Goal: Task Accomplishment & Management: Manage account settings

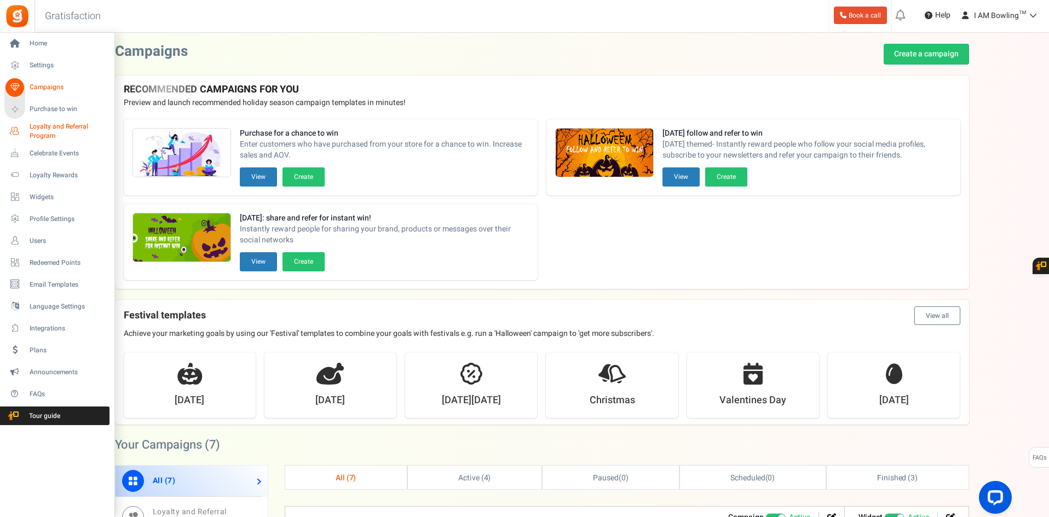
click at [39, 131] on span "Loyalty and Referral Program" at bounding box center [70, 131] width 80 height 19
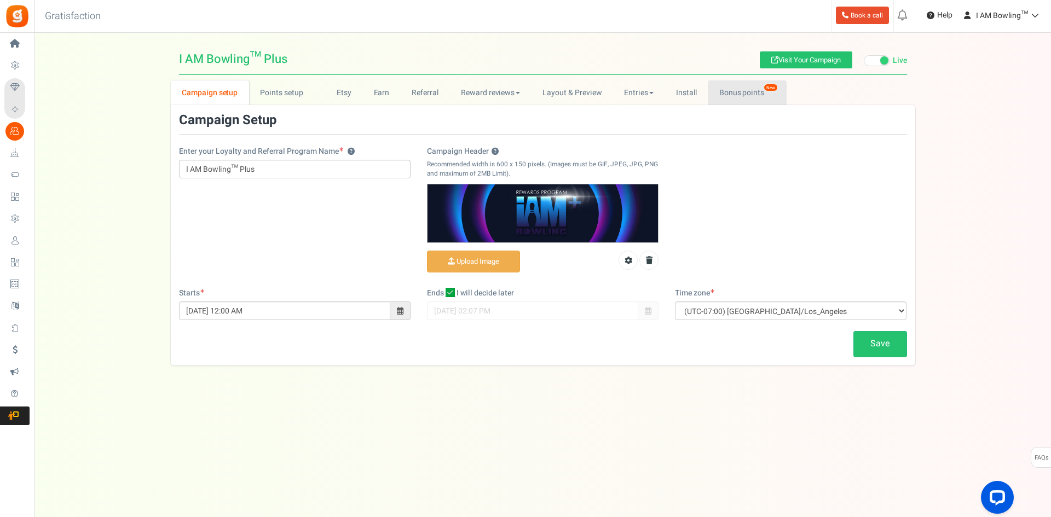
click at [742, 94] on link "Bonus points New" at bounding box center [747, 92] width 78 height 25
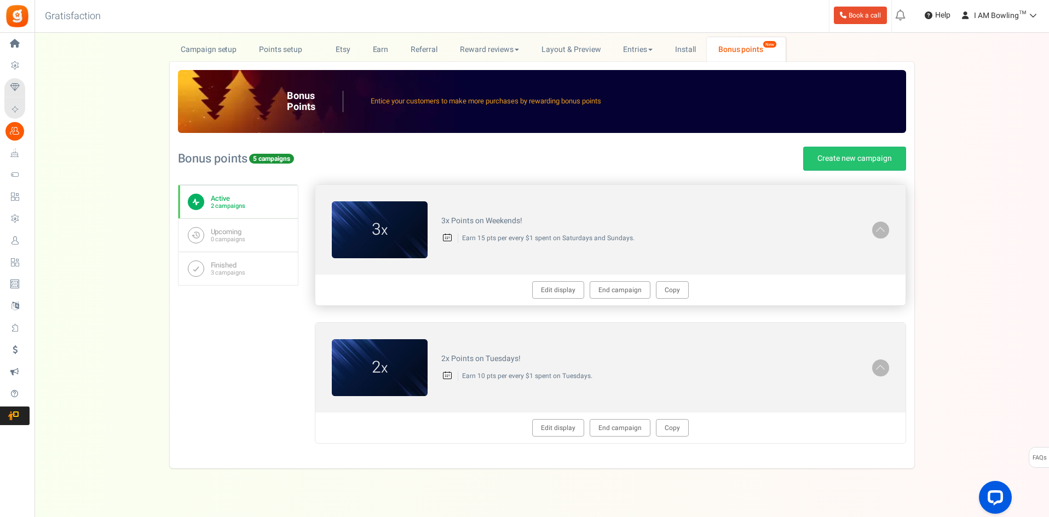
scroll to position [61, 0]
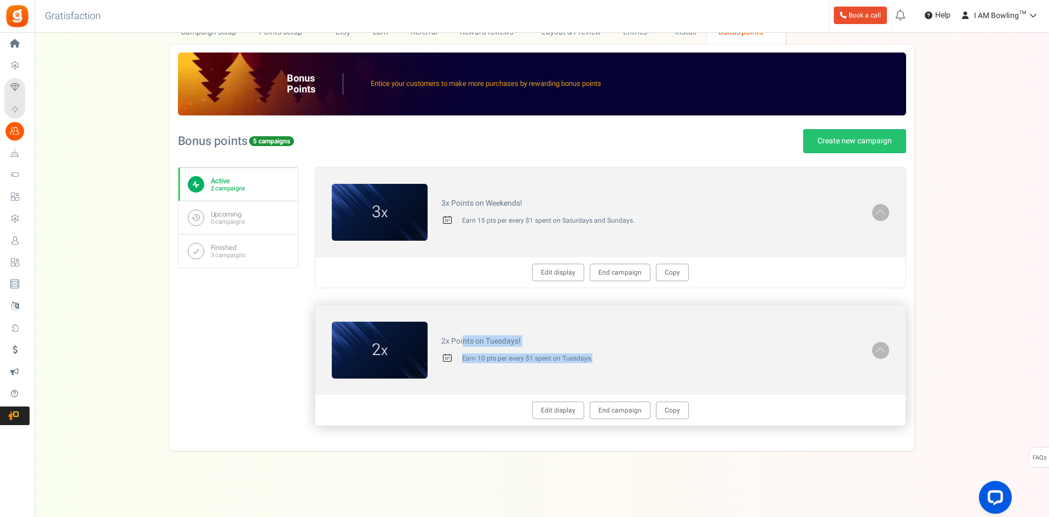
click at [639, 359] on div "2 x 2x Points on Tuesdays! Earn 10 pts per every $1 spent on Tuesdays." at bounding box center [610, 350] width 590 height 90
click at [644, 359] on p "Earn 10 pts per every $1 spent on Tuesdays." at bounding box center [658, 358] width 401 height 9
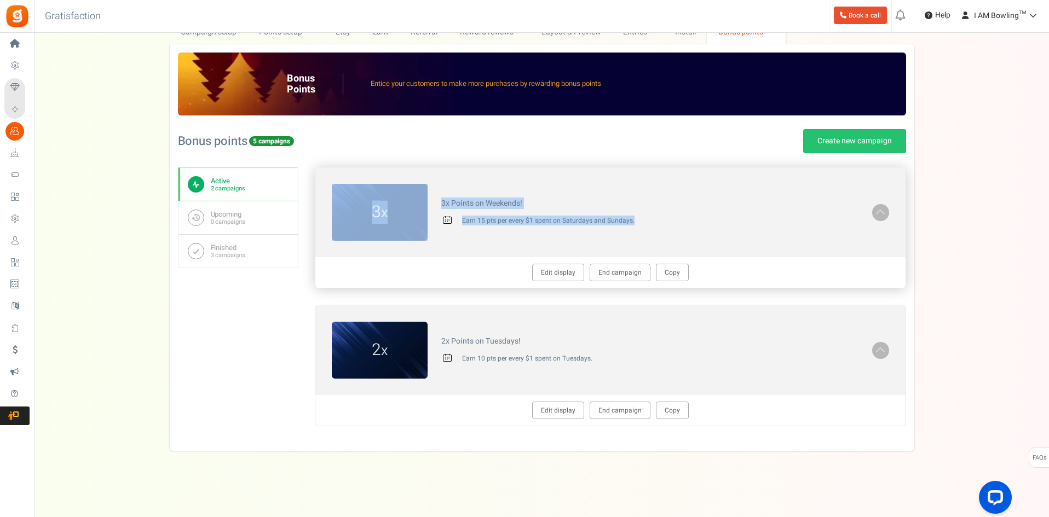
drag, startPoint x: 675, startPoint y: 151, endPoint x: 686, endPoint y: 226, distance: 75.8
click at [686, 226] on div "Bonus points 5 campaigns Create new campaign You have excluded products from ea…" at bounding box center [542, 279] width 728 height 327
click at [686, 226] on div "3x Points on Weekends! Earn 15 pts per every $1 spent on Saturdays and Sundays." at bounding box center [650, 212] width 445 height 37
drag, startPoint x: 686, startPoint y: 226, endPoint x: 697, endPoint y: 164, distance: 63.4
click at [697, 164] on div "Bonus points 5 campaigns Create new campaign You have excluded products from ea…" at bounding box center [542, 279] width 728 height 327
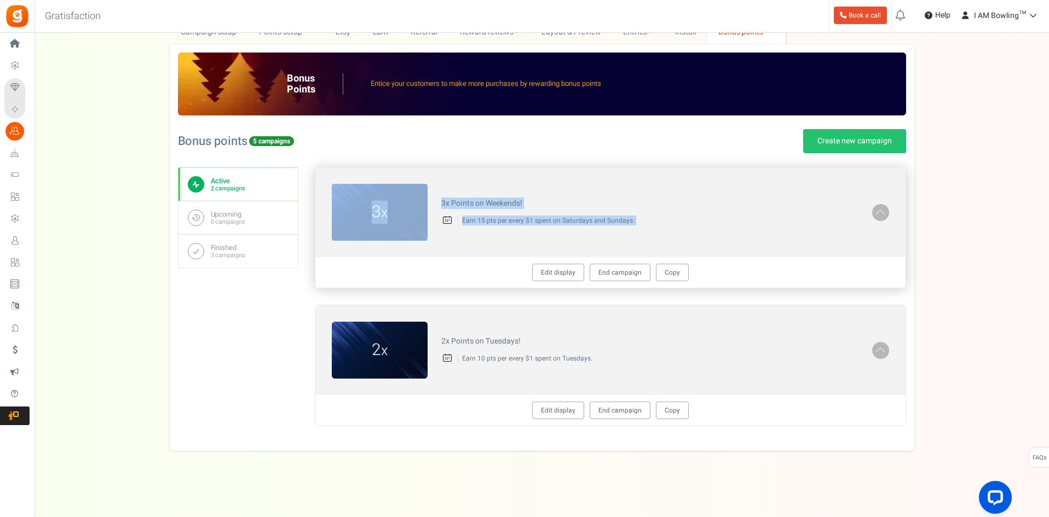
click at [696, 168] on div "3 x 3x Points on Weekends! Earn 15 pts per every $1 spent on Saturdays and Sund…" at bounding box center [610, 213] width 590 height 90
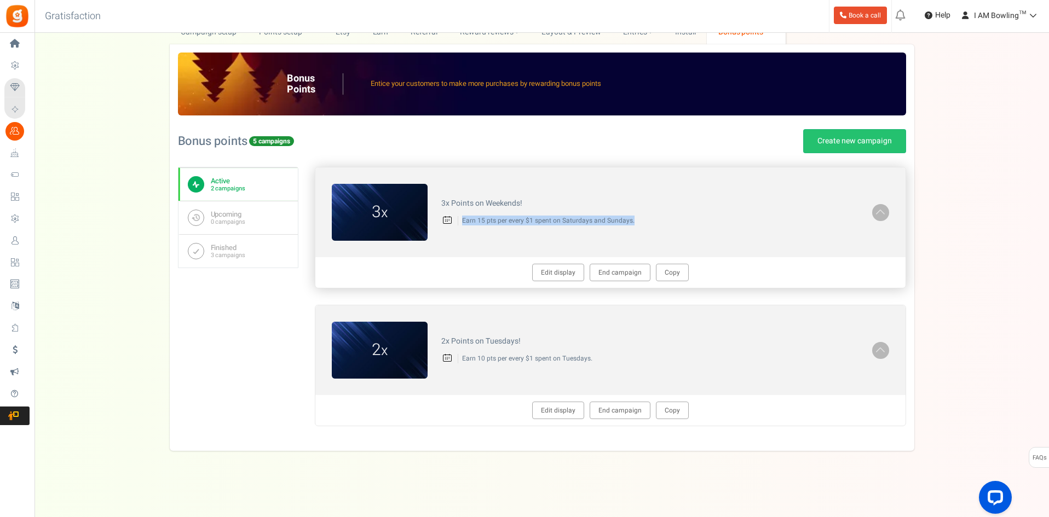
drag, startPoint x: 696, startPoint y: 168, endPoint x: 701, endPoint y: 232, distance: 64.8
click at [701, 232] on div "3 x 3x Points on Weekends! Earn 15 pts per every $1 spent on Saturdays and Sund…" at bounding box center [610, 213] width 590 height 90
click at [484, 201] on h4 "3x Points on Weekends!" at bounding box center [649, 203] width 417 height 8
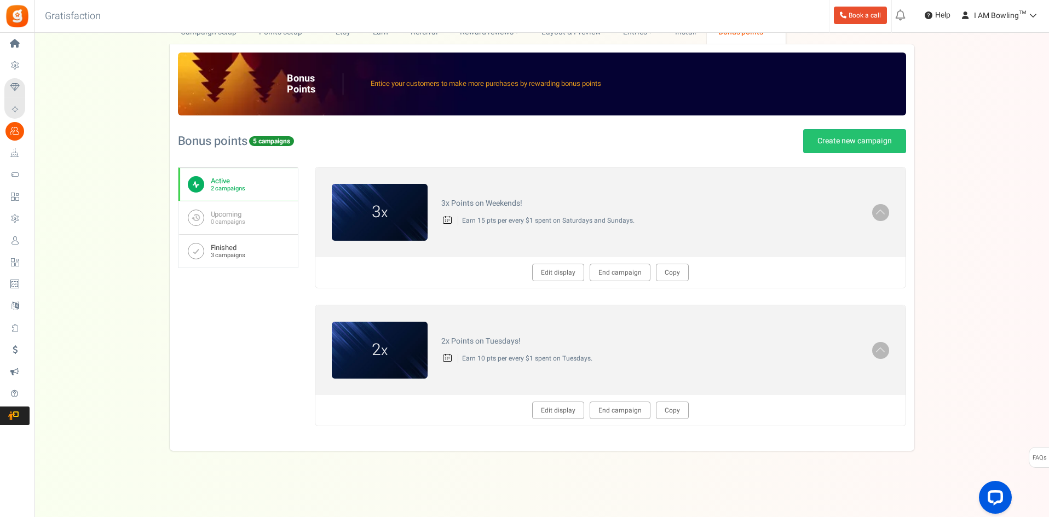
click at [245, 247] on link "Finished 3 campaigns" at bounding box center [237, 250] width 119 height 33
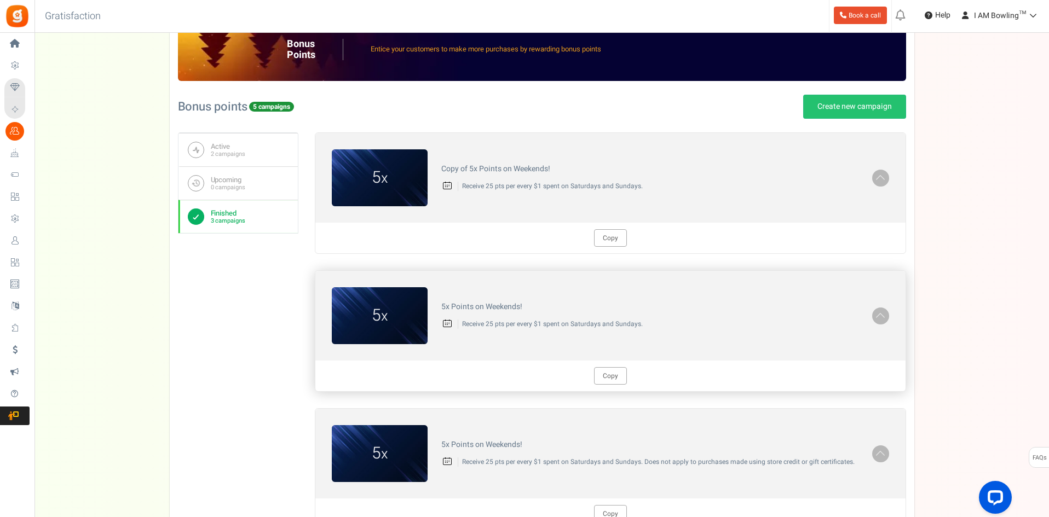
scroll to position [89, 0]
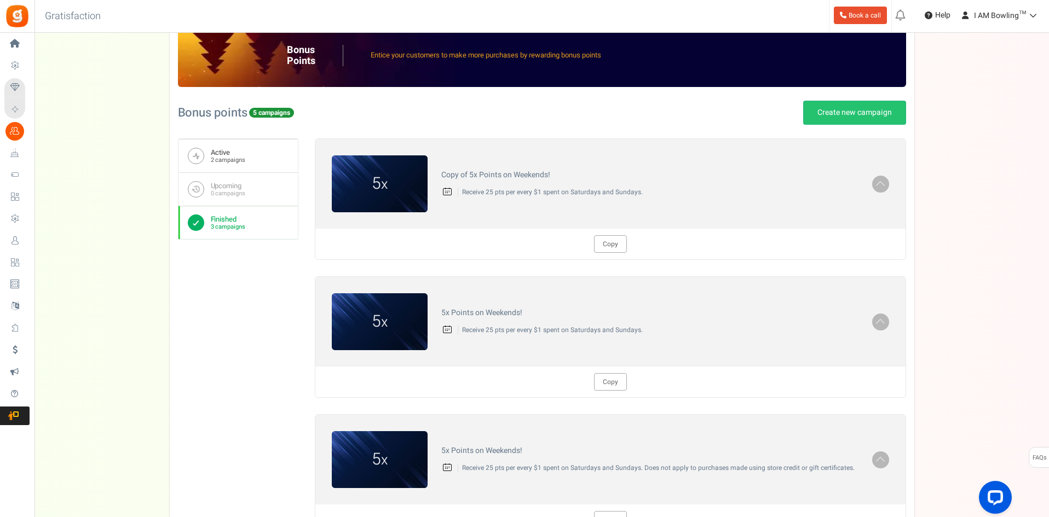
click at [262, 148] on link "Active 2 campaigns" at bounding box center [237, 155] width 119 height 33
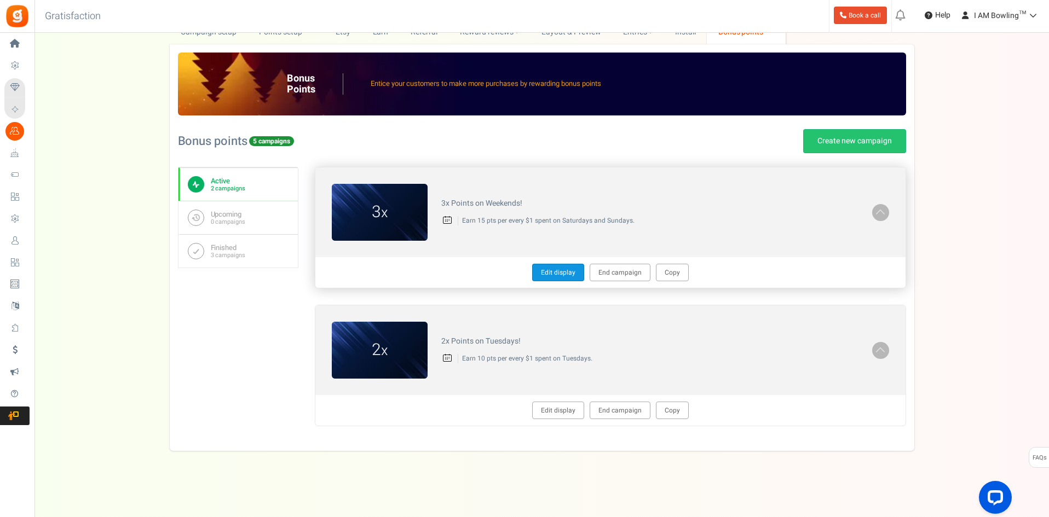
click at [552, 278] on link "Edit display" at bounding box center [558, 273] width 52 height 18
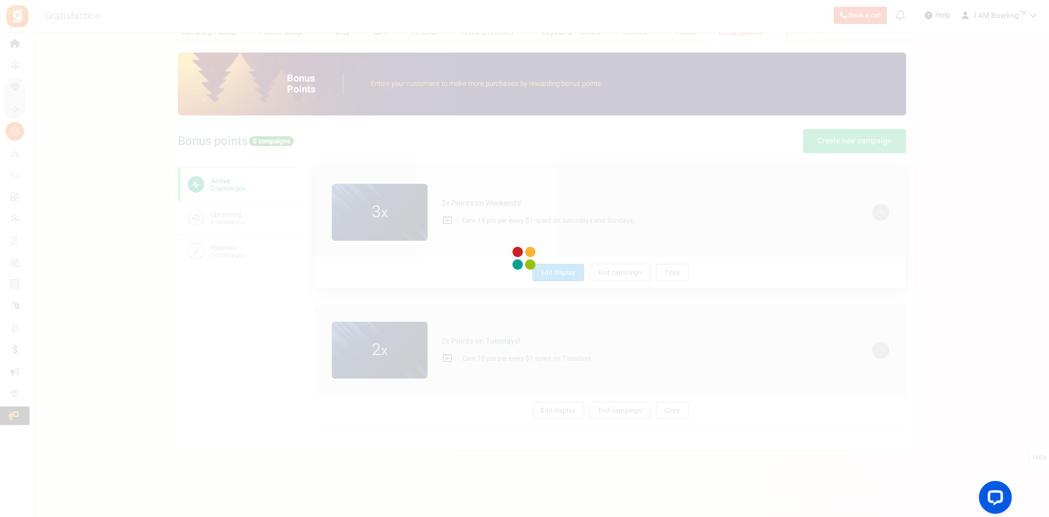
type textarea "3x Points on Weekends!"
type textarea "Earn 15 pts per every $1 spent on Saturdays and Sundays."
type input "#ffffff"
type input "#b25afe"
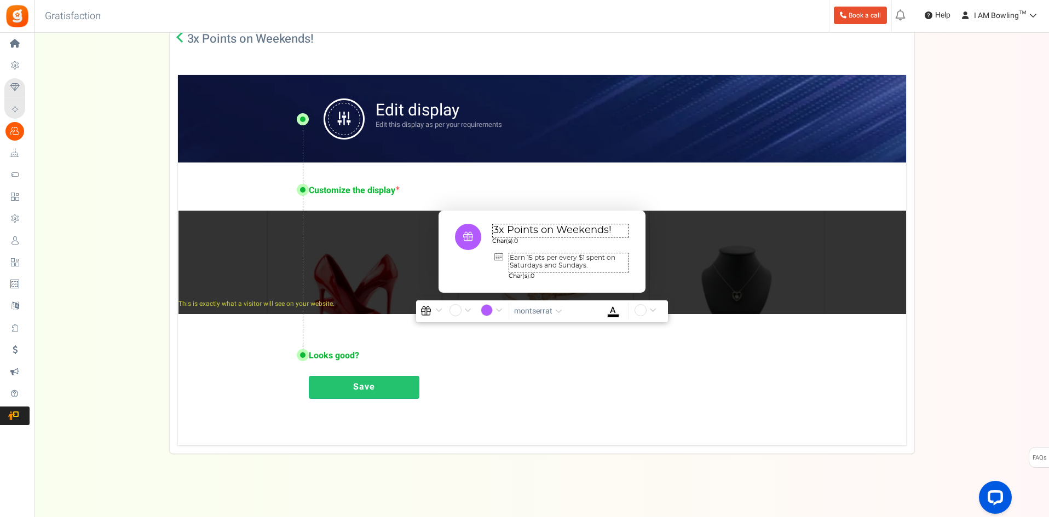
scroll to position [166, 0]
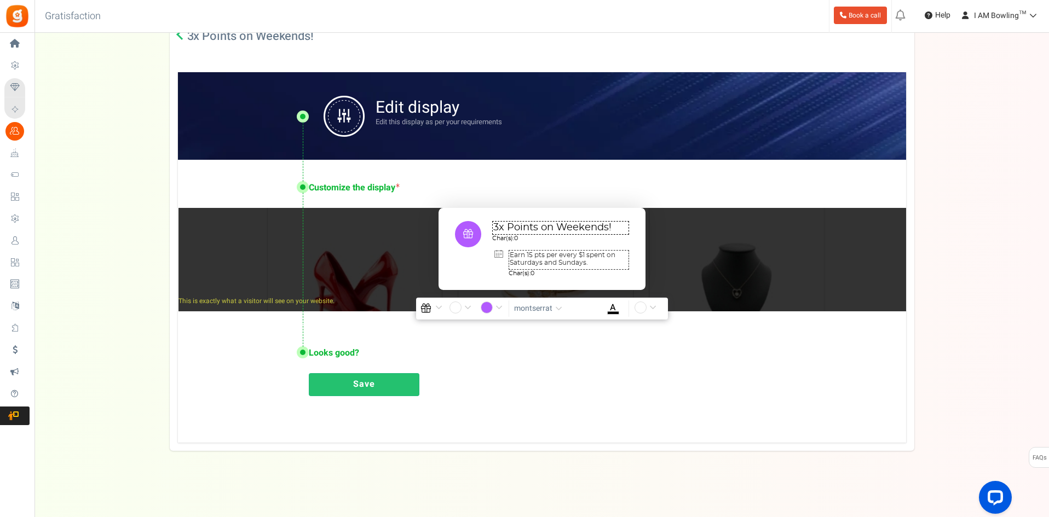
click at [607, 263] on textarea "Earn 15 pts per every $1 spent on Saturdays and Sundays." at bounding box center [569, 260] width 120 height 20
click at [362, 394] on link "Save" at bounding box center [364, 384] width 111 height 23
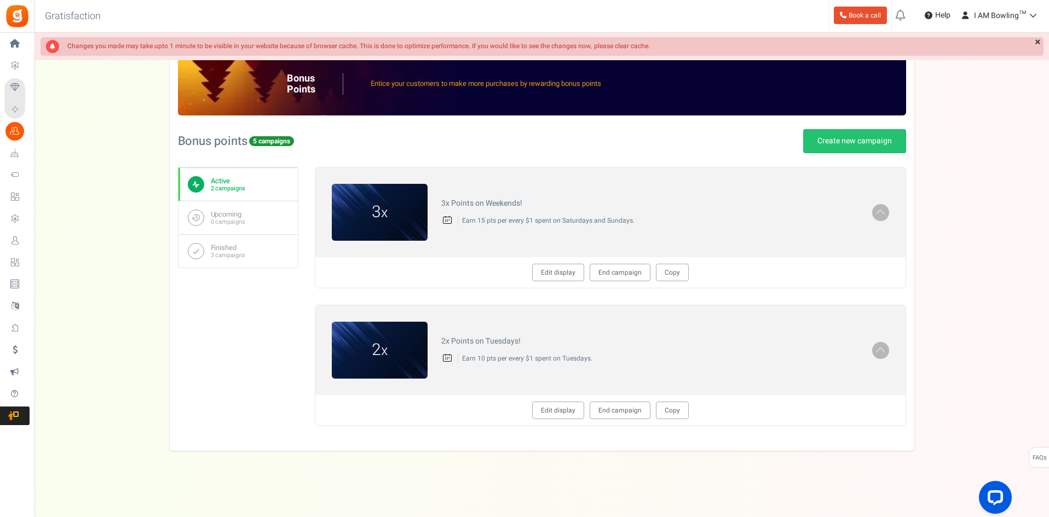
scroll to position [61, 0]
drag, startPoint x: 419, startPoint y: 61, endPoint x: 650, endPoint y: 60, distance: 231.0
click at [650, 60] on div "Bonus Points Entice your customers to make more purchases by rewarding bonus po…" at bounding box center [542, 84] width 728 height 63
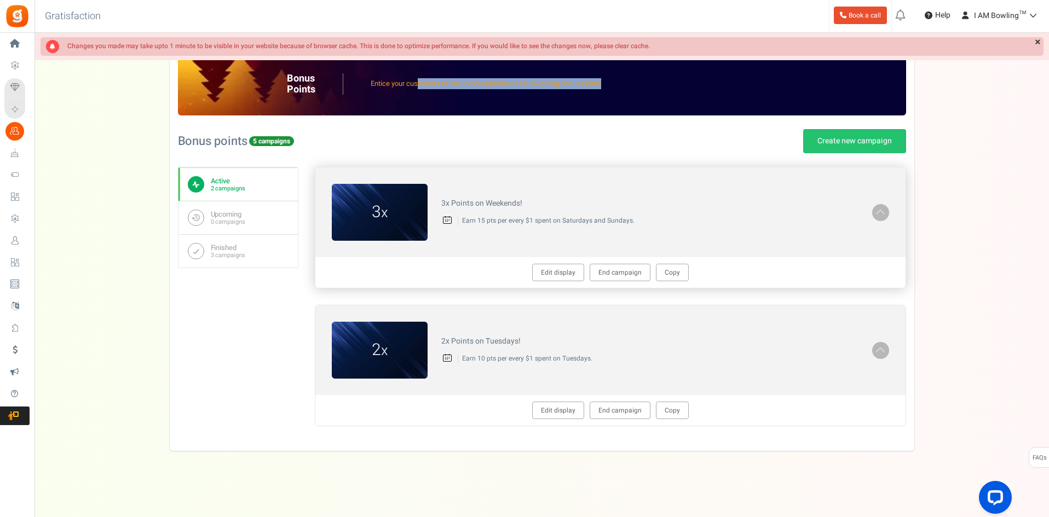
scroll to position [0, 0]
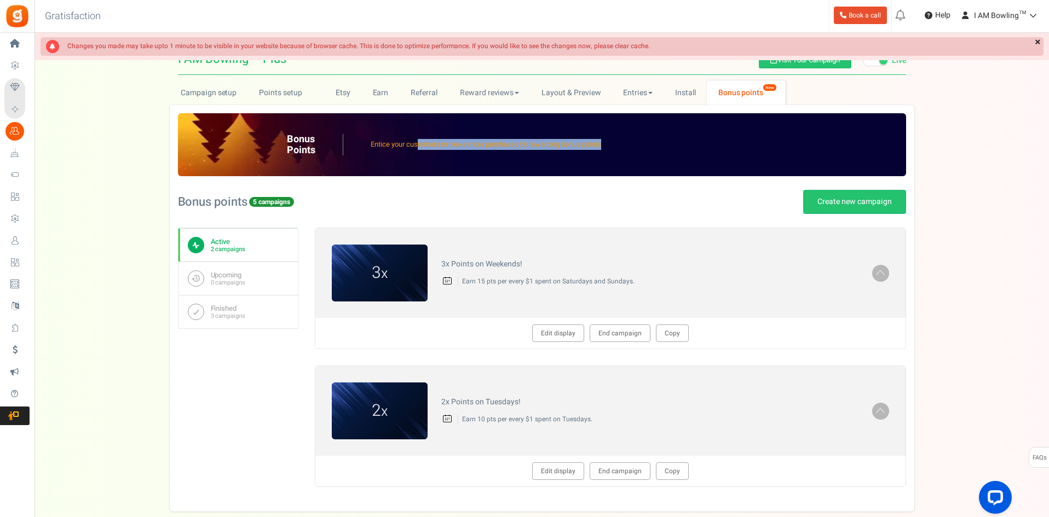
click at [1035, 41] on link "×" at bounding box center [1037, 42] width 11 height 11
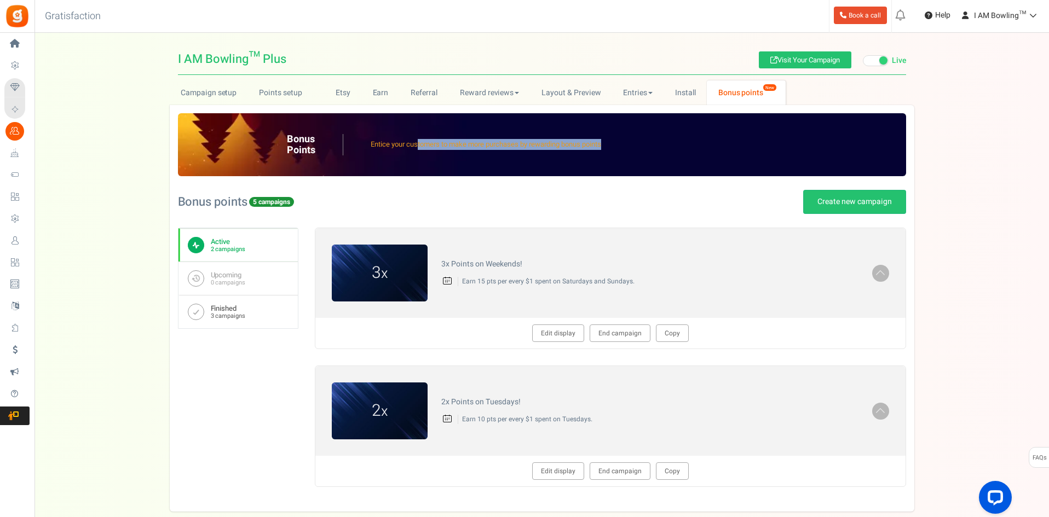
click at [232, 317] on small "3 campaigns" at bounding box center [228, 316] width 34 height 7
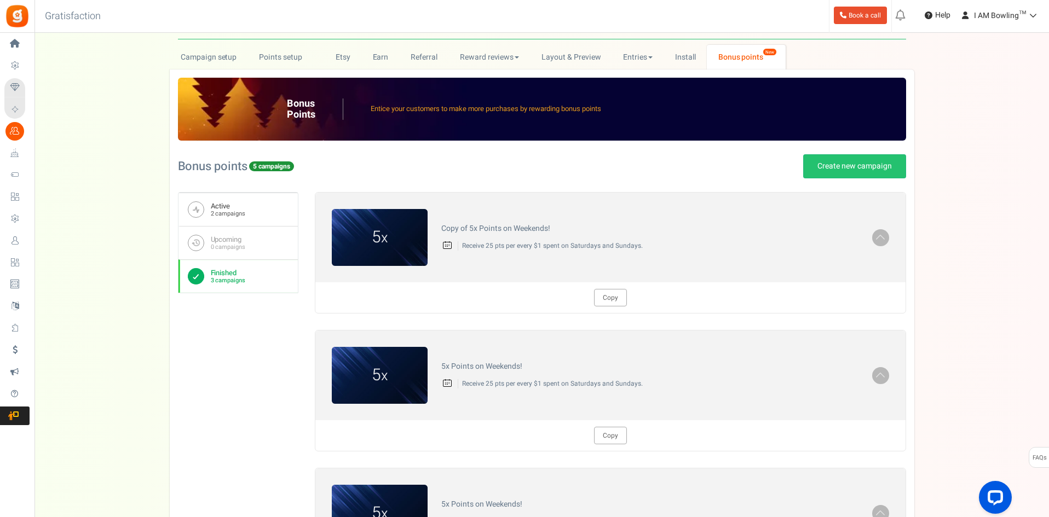
scroll to position [34, 0]
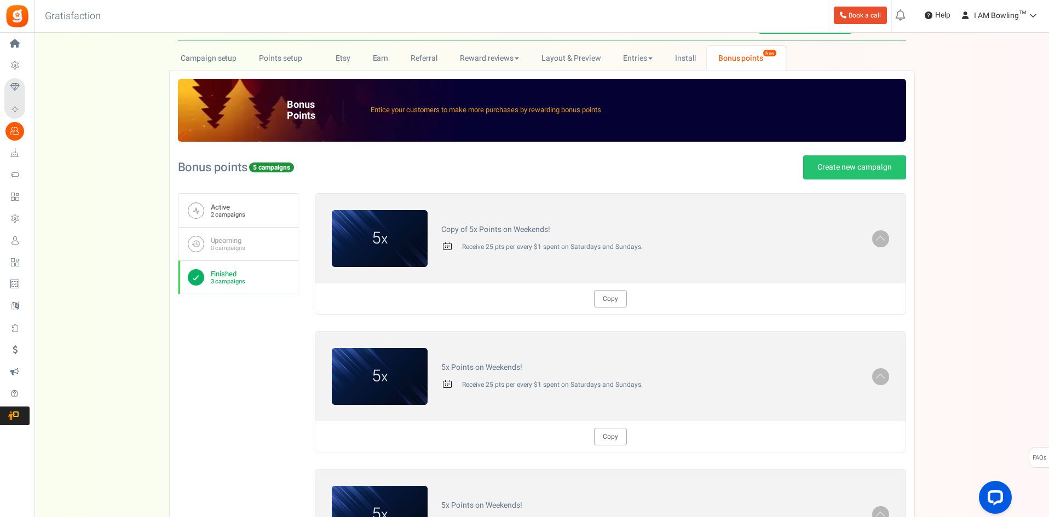
click at [239, 212] on small "2 campaigns" at bounding box center [228, 214] width 34 height 7
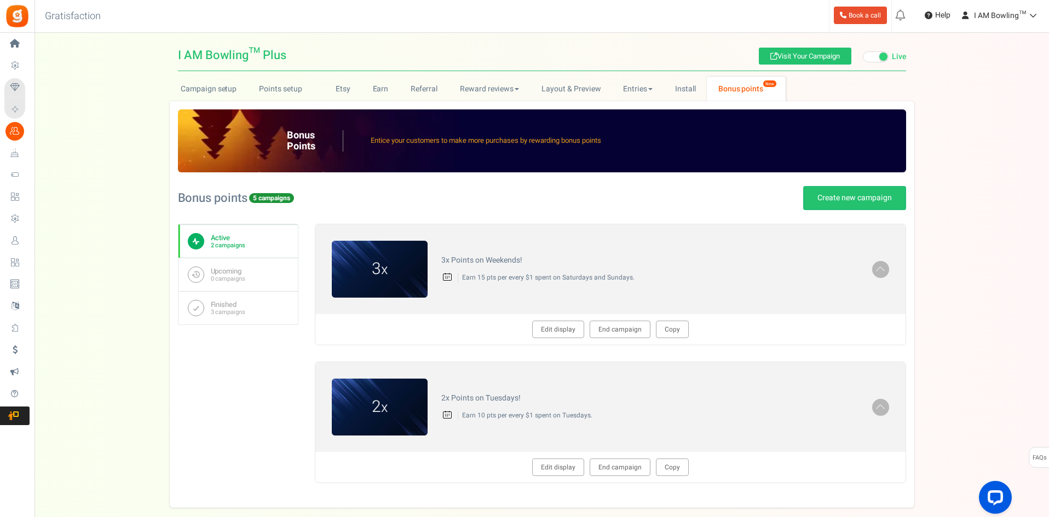
scroll to position [0, 0]
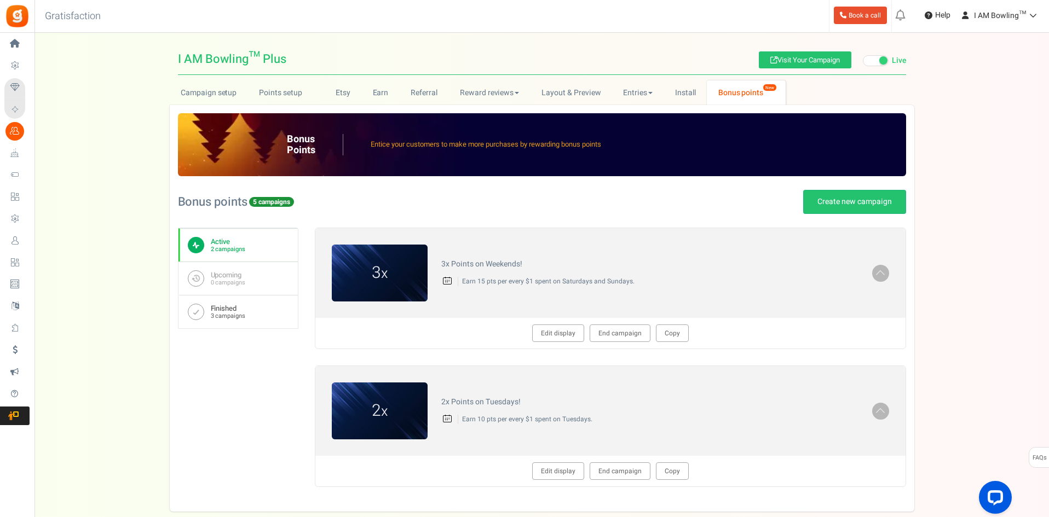
click at [202, 317] on icon at bounding box center [196, 312] width 16 height 16
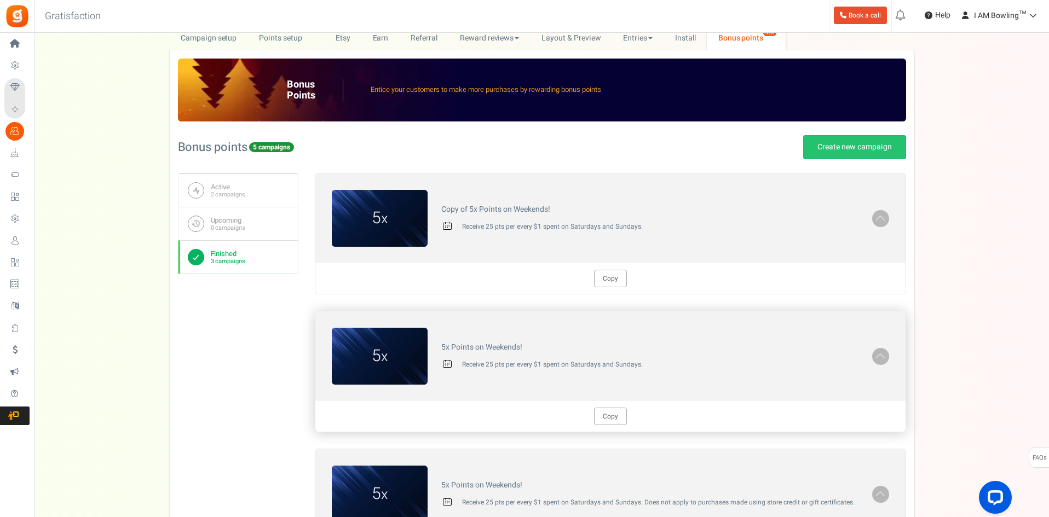
scroll to position [109, 0]
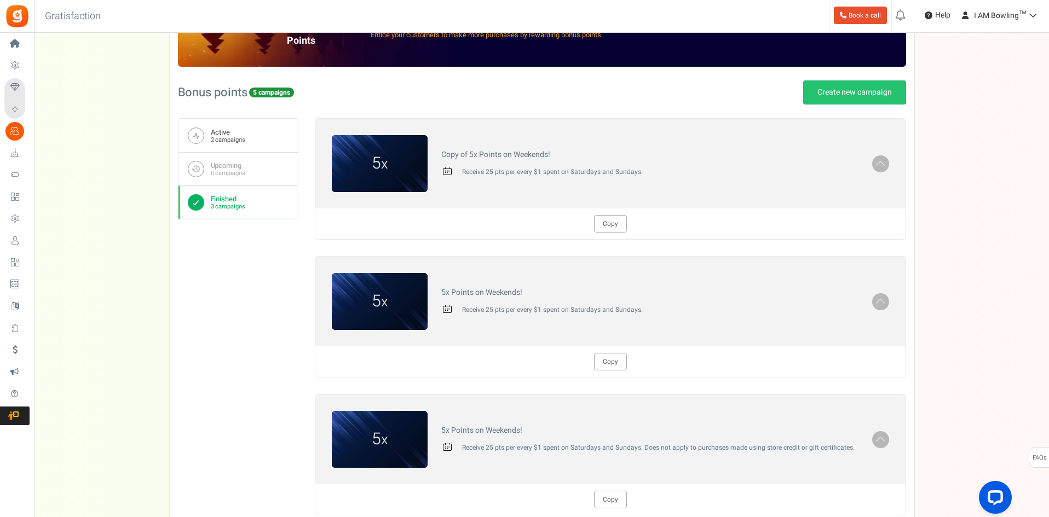
click at [230, 119] on link "Active 2 campaigns" at bounding box center [237, 135] width 119 height 33
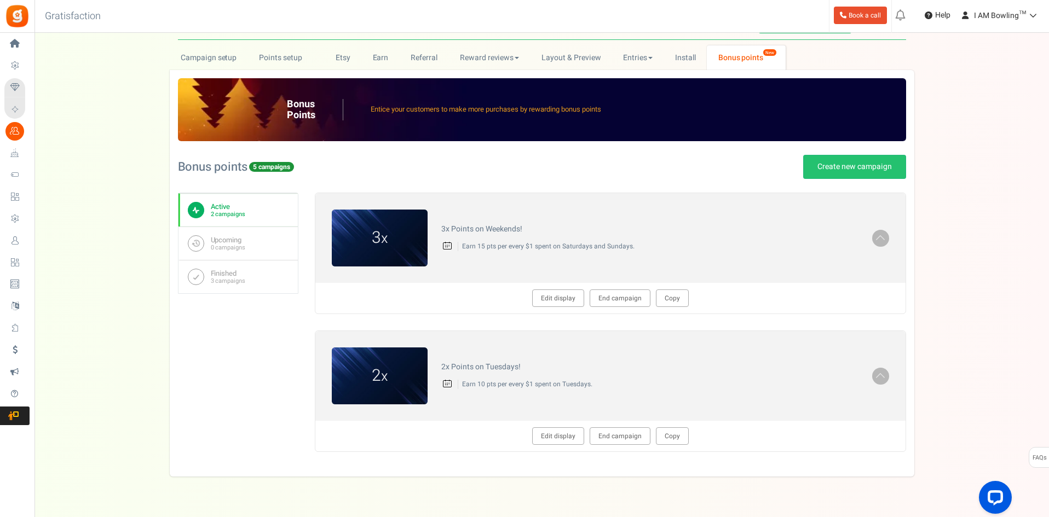
scroll to position [55, 0]
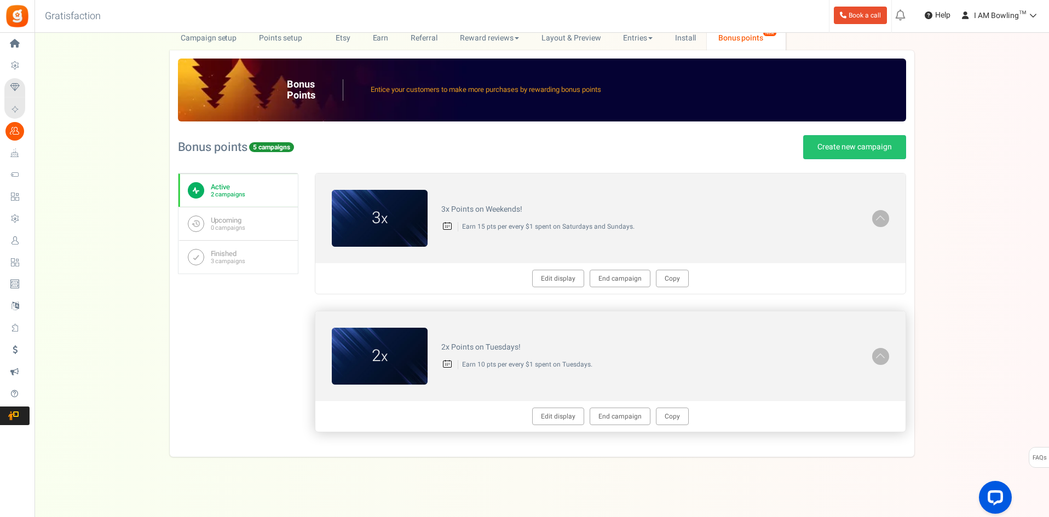
click at [740, 372] on div "2x Points on Tuesdays! Earn 10 pts per every $1 spent on Tuesdays." at bounding box center [650, 356] width 445 height 37
click at [743, 357] on div "2x Points on Tuesdays! Earn 10 pts per every $1 spent on Tuesdays." at bounding box center [650, 356] width 445 height 37
click at [219, 262] on small "3 campaigns" at bounding box center [228, 261] width 34 height 7
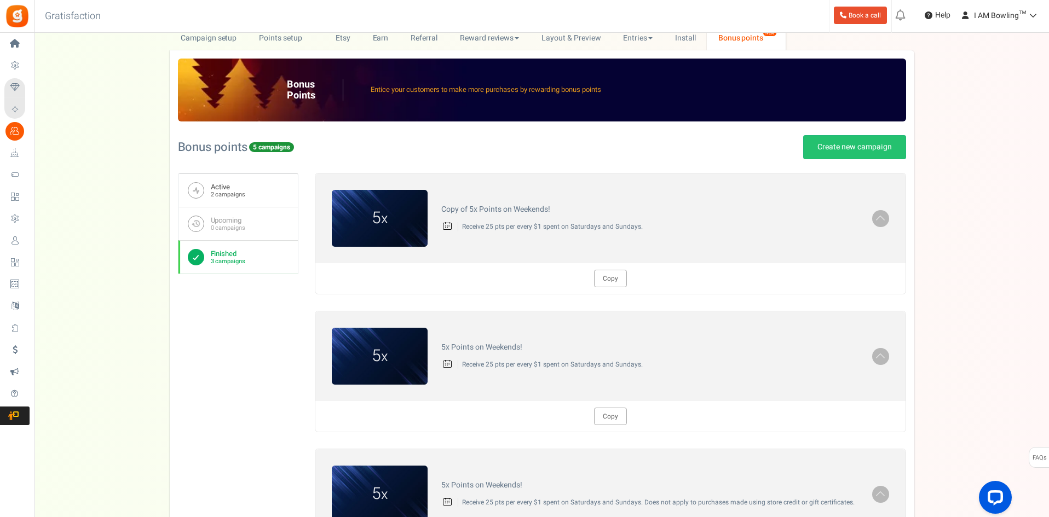
click at [264, 206] on link "Active 2 campaigns" at bounding box center [237, 190] width 119 height 33
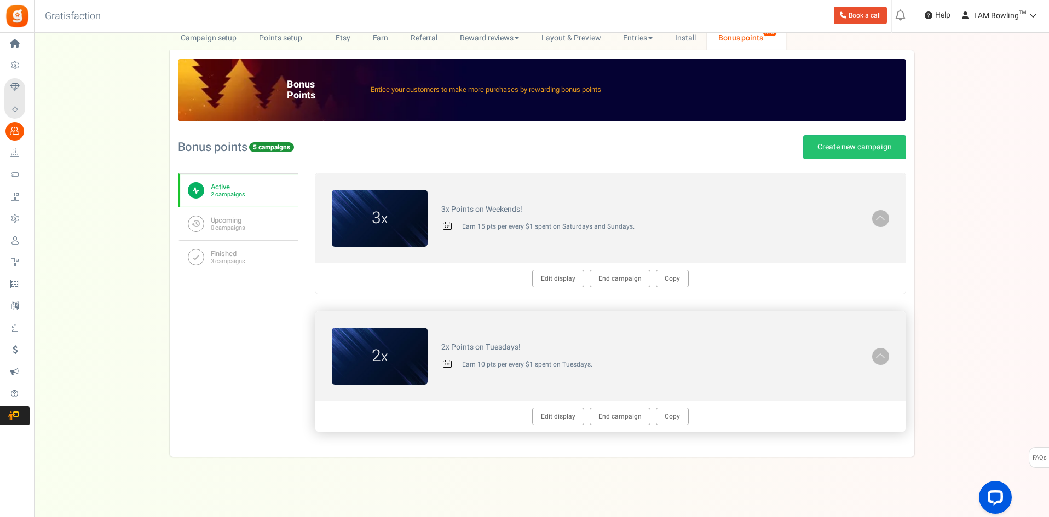
click at [482, 426] on div "Edit display End campaign Copy" at bounding box center [610, 416] width 590 height 31
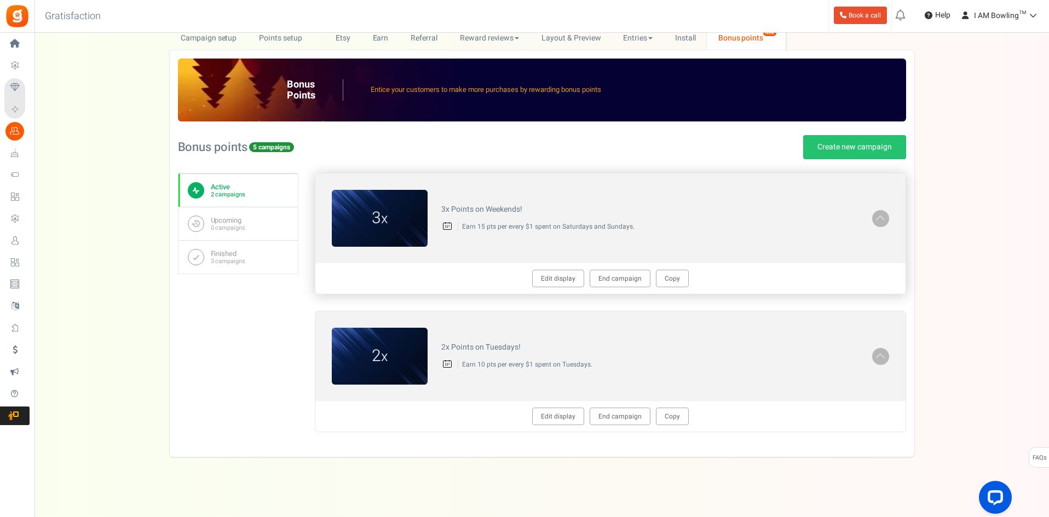
click at [473, 200] on div "3x Points on Weekends! Earn 15 pts per every $1 spent on Saturdays and Sundays." at bounding box center [650, 218] width 445 height 37
copy div "3x Points on Weekends!"
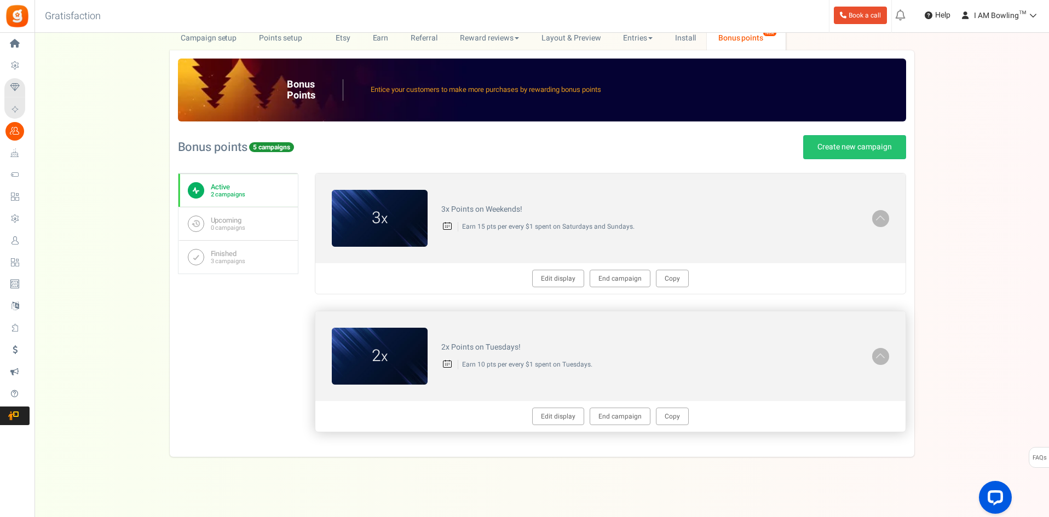
click at [482, 343] on h4 "2x Points on Tuesdays!" at bounding box center [649, 347] width 417 height 8
copy div "2x Points on Tuesdays!"
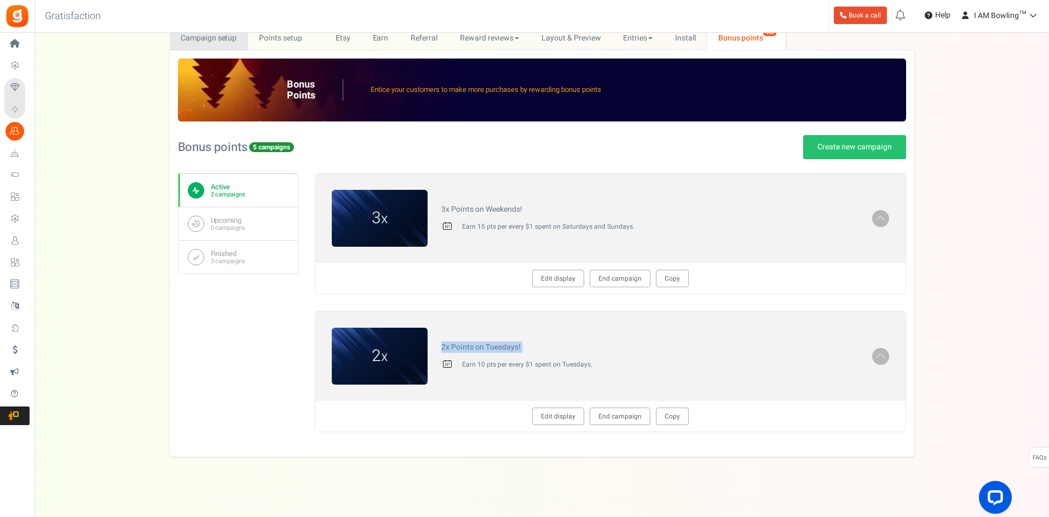
click at [203, 36] on link "Campaign setup" at bounding box center [209, 38] width 78 height 25
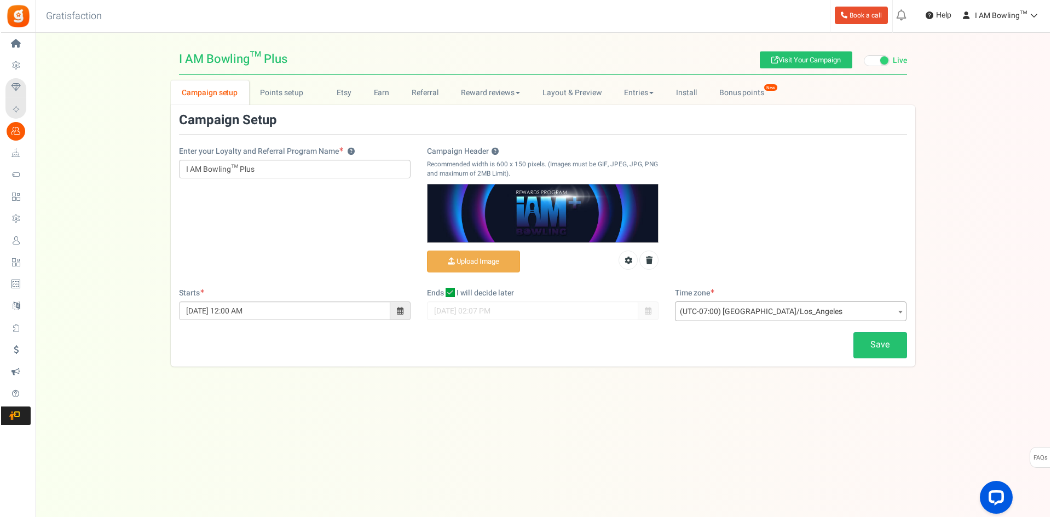
scroll to position [0, 0]
click at [748, 309] on span "(UTC-07:00) [GEOGRAPHIC_DATA]/Los_Angeles" at bounding box center [791, 312] width 230 height 20
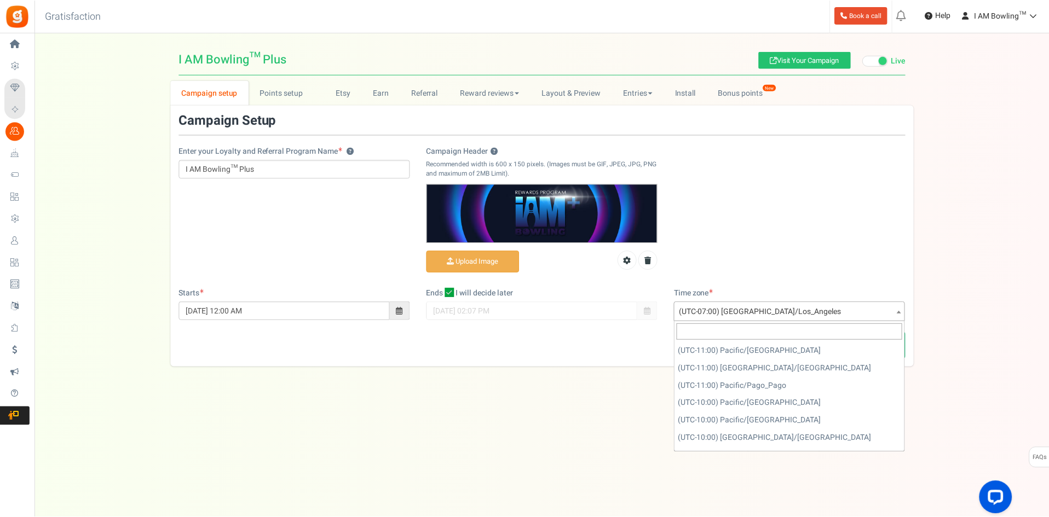
scroll to position [385, 0]
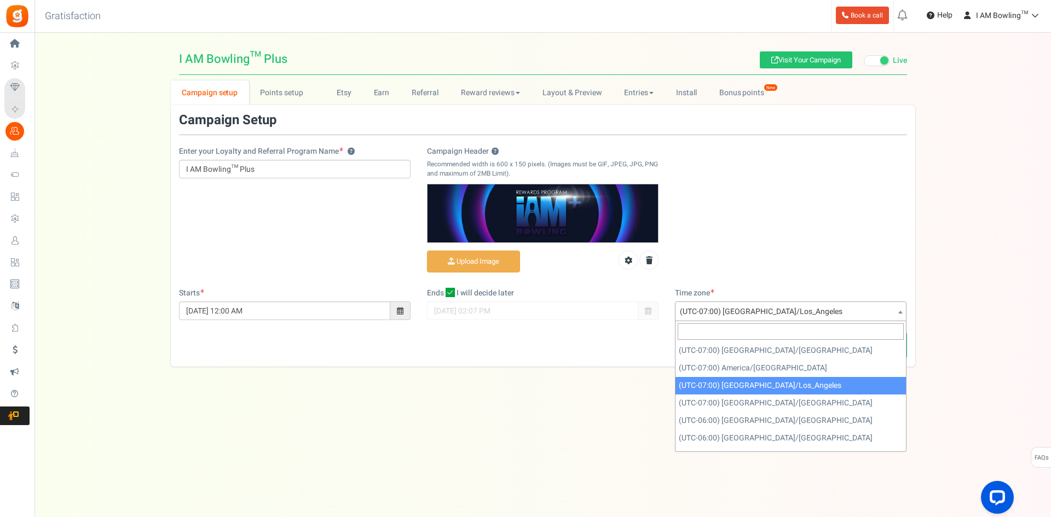
click at [748, 309] on span "(UTC-07:00) [GEOGRAPHIC_DATA]/Los_Angeles" at bounding box center [791, 312] width 230 height 20
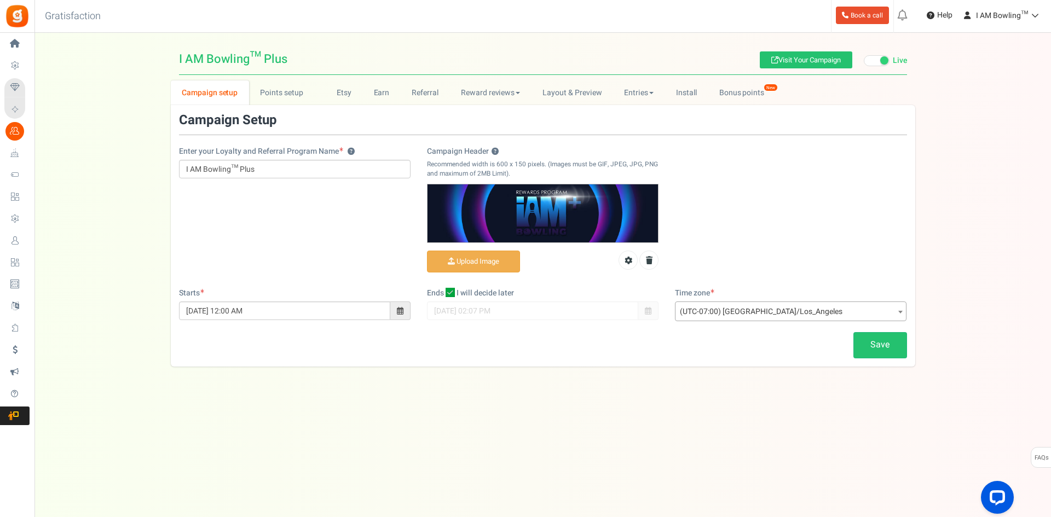
click at [507, 402] on div "Under maintenance we will be back soon We apologize for any inconvenience. The …" at bounding box center [542, 237] width 1017 height 408
click at [531, 438] on div "Under maintenance we will be back soon We apologize for any inconvenience. The …" at bounding box center [542, 237] width 1017 height 408
click at [738, 90] on link "Bonus points New" at bounding box center [747, 92] width 78 height 25
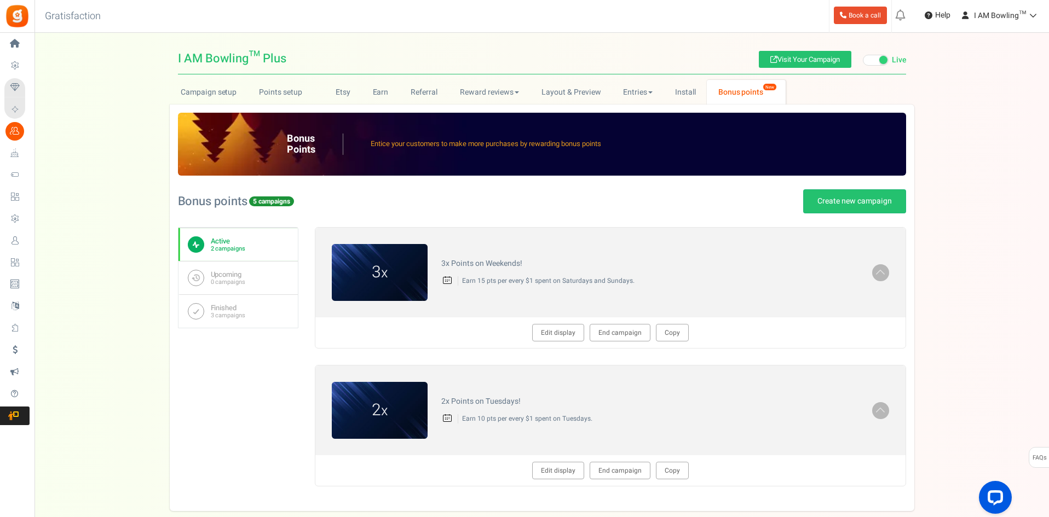
scroll to position [0, 0]
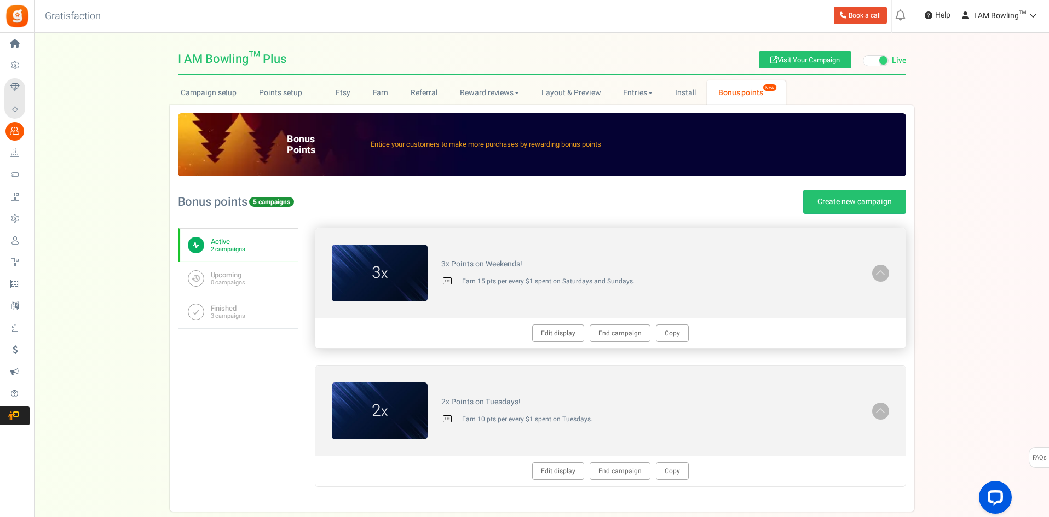
drag, startPoint x: 669, startPoint y: 265, endPoint x: 673, endPoint y: 258, distance: 7.9
click at [669, 265] on h4 "3x Points on Weekends!" at bounding box center [649, 264] width 417 height 8
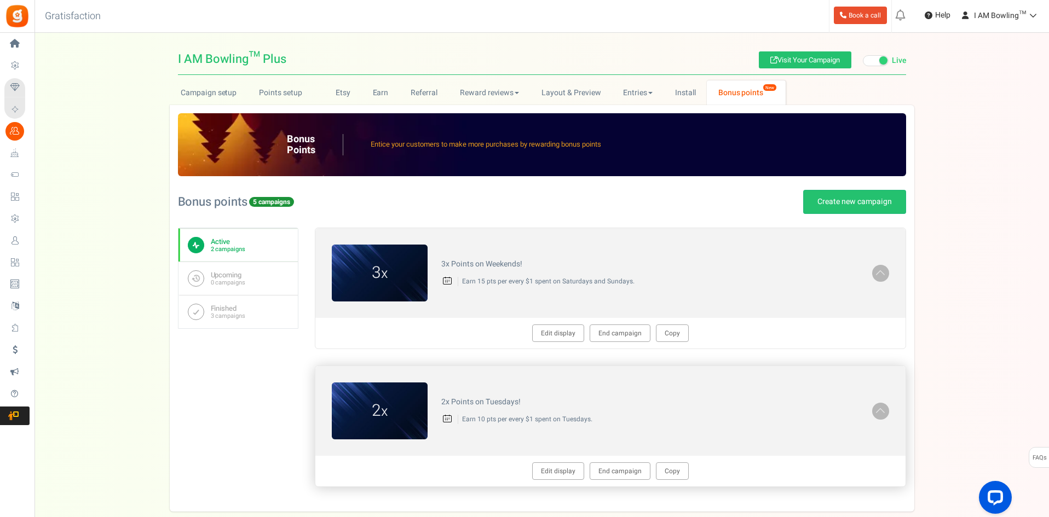
click at [639, 412] on div "2x Points on Tuesdays! Earn 10 pts per every $1 spent on Tuesdays." at bounding box center [650, 411] width 445 height 37
click at [510, 403] on h4 "2x Points on Tuesdays!" at bounding box center [649, 402] width 417 height 8
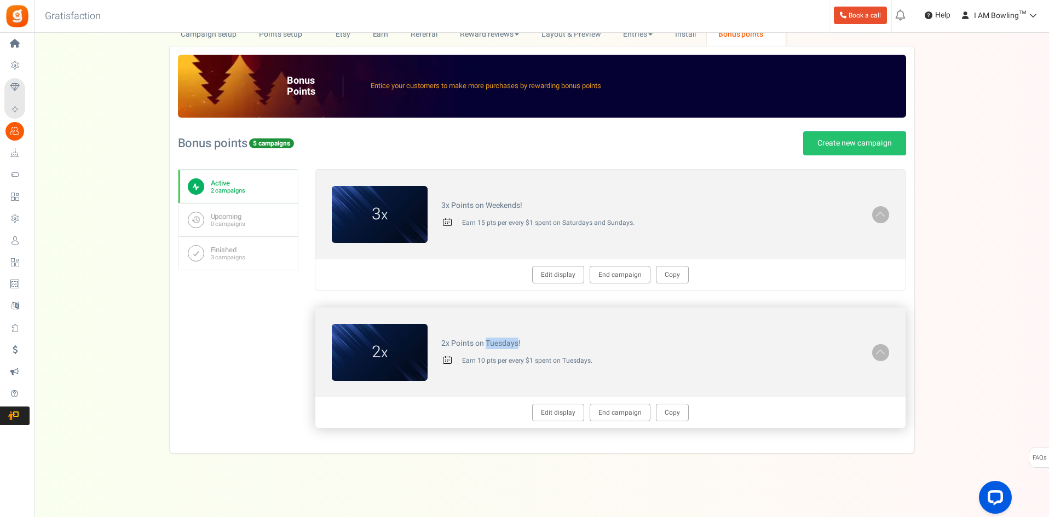
scroll to position [61, 0]
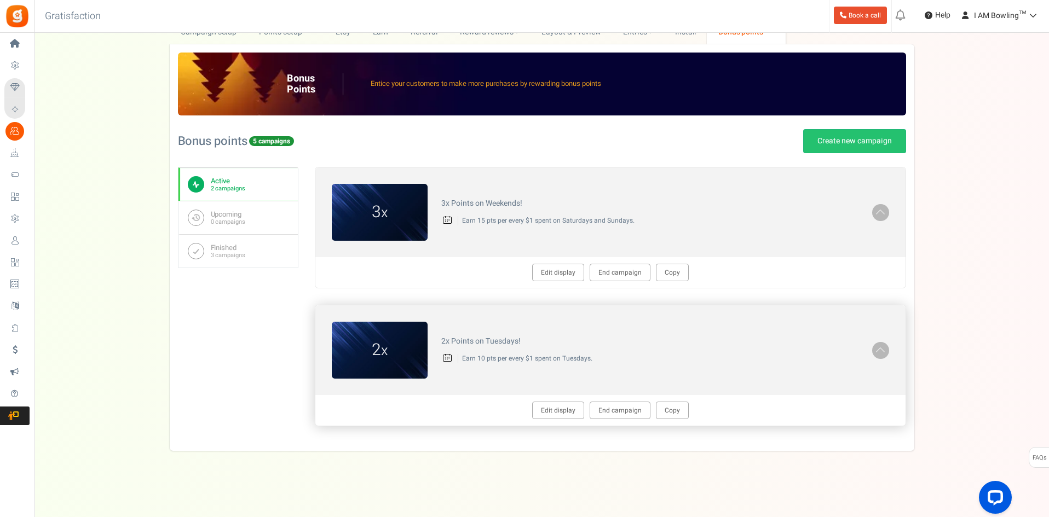
click at [651, 366] on div "2x Points on Tuesdays! Earn 10 pts per every $1 spent on Tuesdays." at bounding box center [650, 350] width 445 height 37
click at [563, 416] on link "Edit display" at bounding box center [558, 411] width 52 height 18
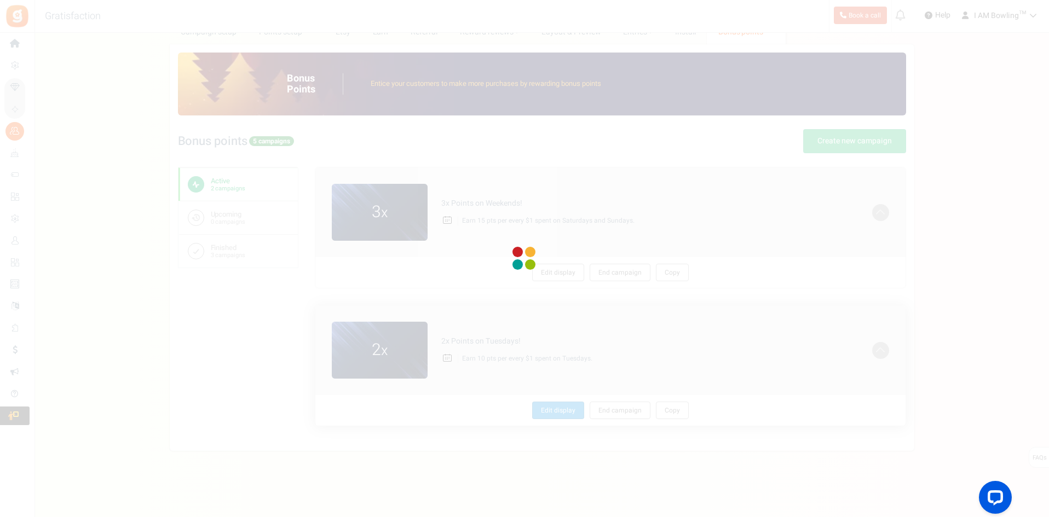
type textarea "2x Points on Tuesdays!"
type textarea "Earn 10 pts per every $1 spent on Tuesdays."
type input "#ffffff"
type input "#aa62f9"
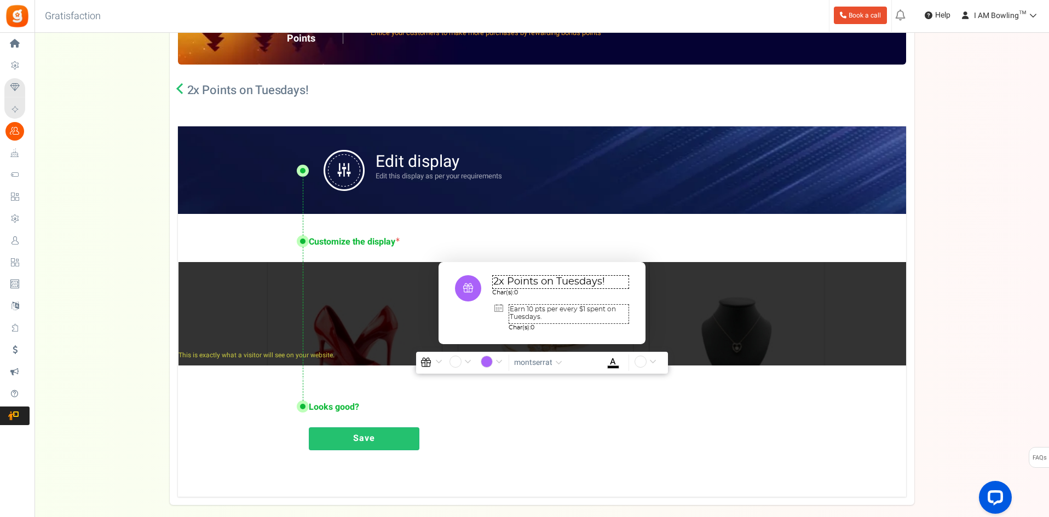
scroll to position [2, 0]
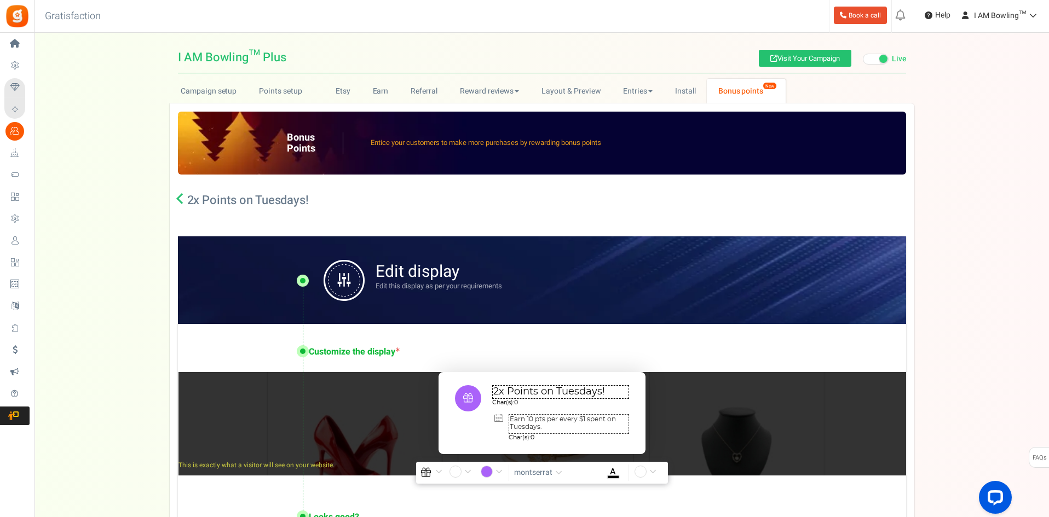
click at [176, 200] on div "Bonus Points Entice your customers to make more purchases by rewarding bonus po…" at bounding box center [542, 359] width 745 height 512
click at [182, 199] on icon at bounding box center [181, 198] width 11 height 11
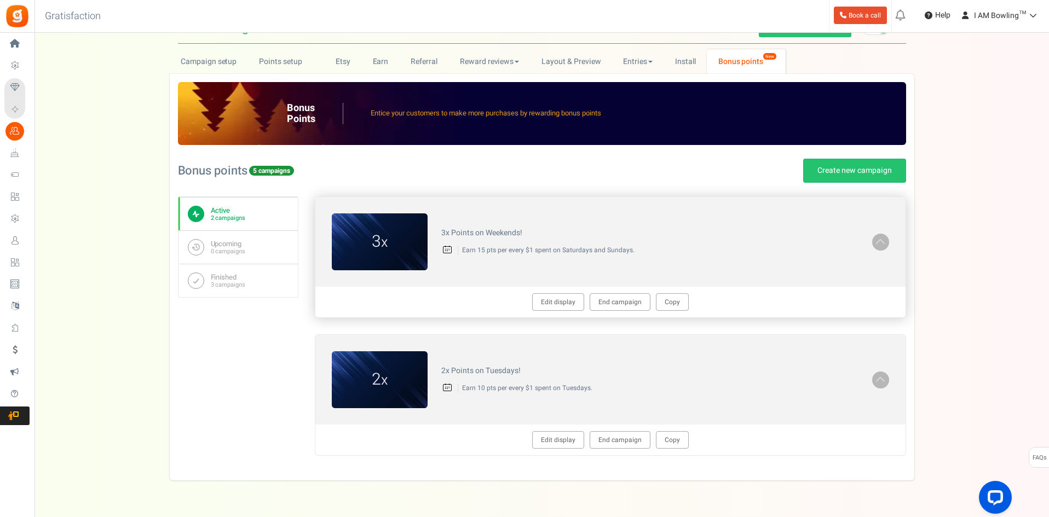
scroll to position [61, 0]
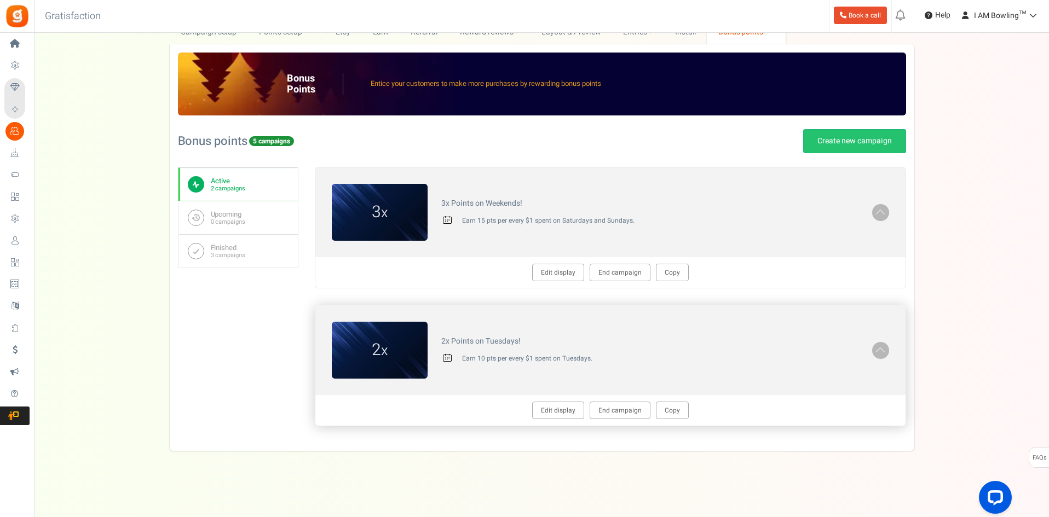
click at [604, 360] on p "Earn 10 pts per every $1 spent on Tuesdays." at bounding box center [658, 358] width 401 height 9
drag, startPoint x: 458, startPoint y: 355, endPoint x: 677, endPoint y: 354, distance: 219.0
click at [656, 355] on p "Earn 10 pts per every $1 spent on Tuesdays." at bounding box center [658, 358] width 401 height 9
click at [677, 354] on p "Earn 10 pts per every $1 spent on Tuesdays." at bounding box center [658, 358] width 401 height 9
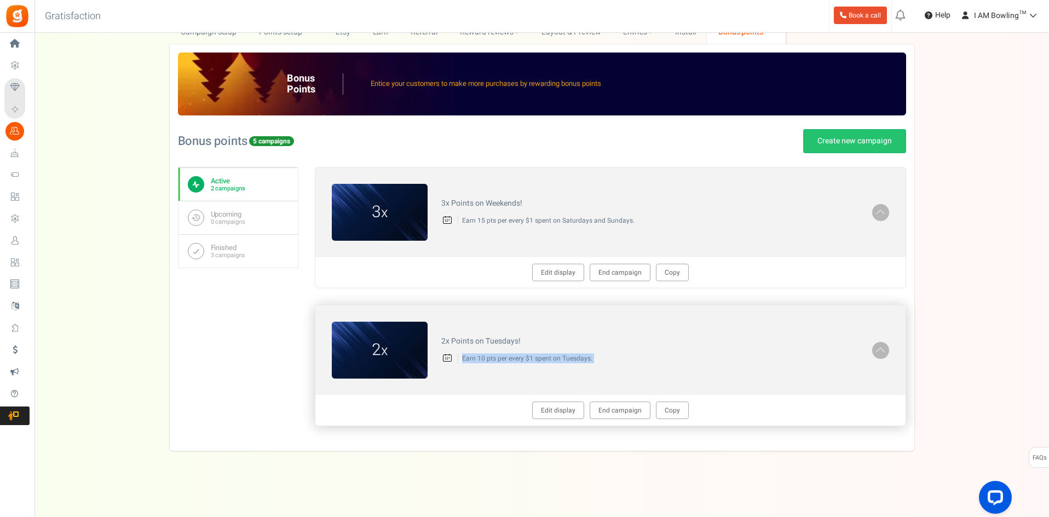
click at [677, 354] on p "Earn 10 pts per every $1 spent on Tuesdays." at bounding box center [658, 358] width 401 height 9
click at [676, 359] on p "Earn 10 pts per every $1 spent on Tuesdays." at bounding box center [658, 358] width 401 height 9
click at [491, 356] on p "Earn 10 pts per every $1 spent on Tuesdays." at bounding box center [658, 358] width 401 height 9
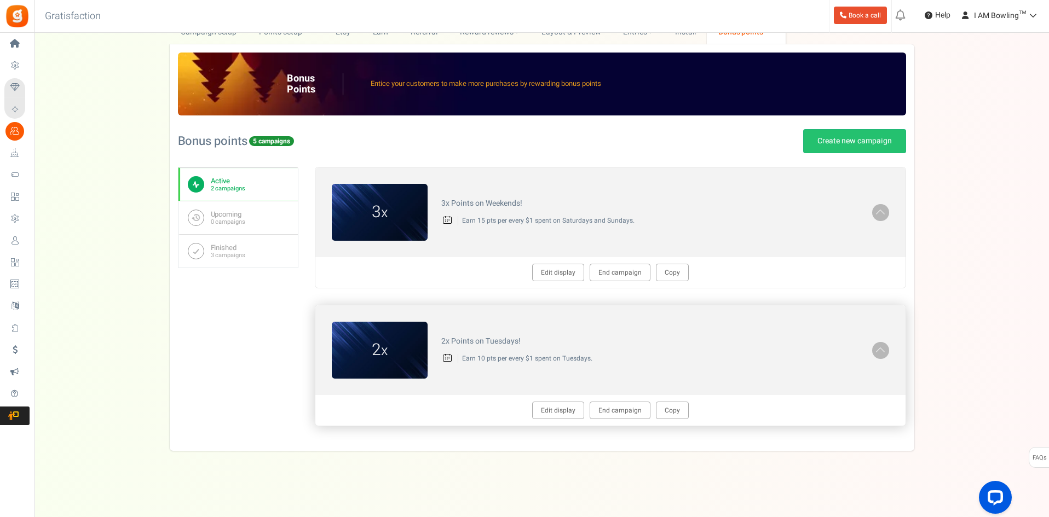
click at [501, 343] on h4 "2x Points on Tuesdays!" at bounding box center [649, 341] width 417 height 8
click at [497, 361] on p "Earn 10 pts per every $1 spent on Tuesdays." at bounding box center [658, 358] width 401 height 9
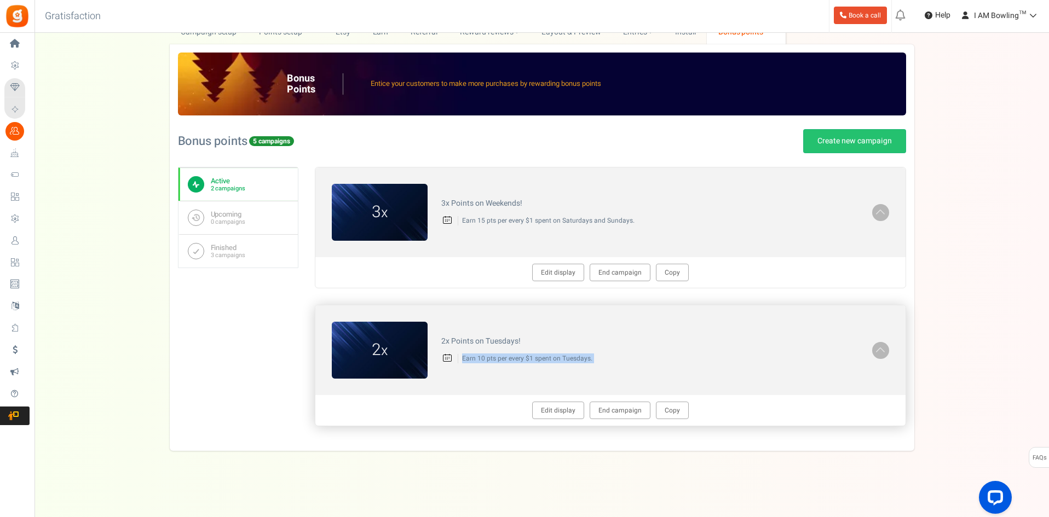
click at [497, 361] on p "Earn 10 pts per every $1 spent on Tuesdays." at bounding box center [658, 358] width 401 height 9
click at [702, 365] on div "2x Points on Tuesdays! Earn 10 pts per every $1 spent on Tuesdays." at bounding box center [650, 350] width 445 height 37
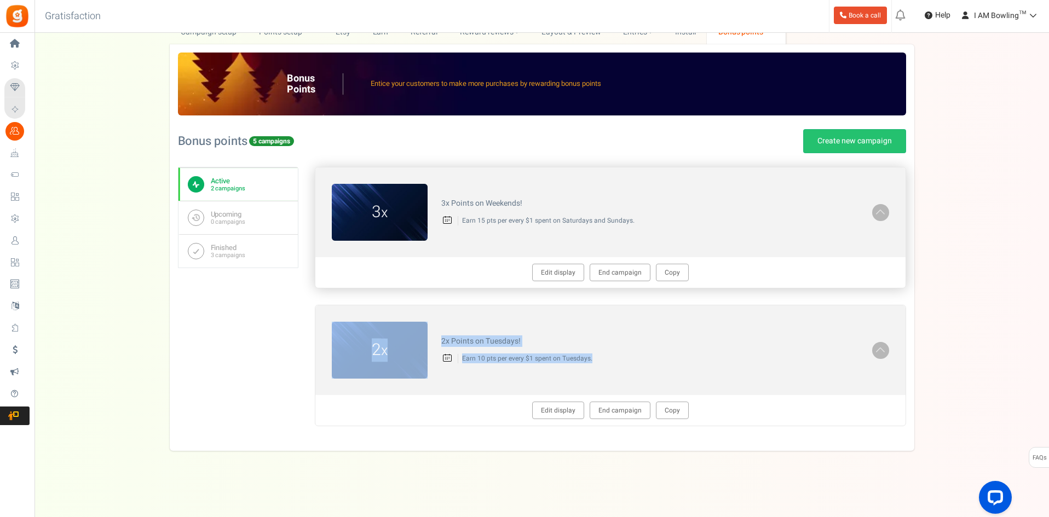
drag, startPoint x: 702, startPoint y: 365, endPoint x: 728, endPoint y: 286, distance: 82.8
click at [728, 286] on div "3 x 3x Points on Weekends! Earn 15 pts per every $1 spent on Saturdays and Sund…" at bounding box center [610, 296] width 591 height 259
click at [691, 316] on div "2 x 2x Points on Tuesdays! Earn 10 pts per every $1 spent on Tuesdays." at bounding box center [610, 350] width 590 height 90
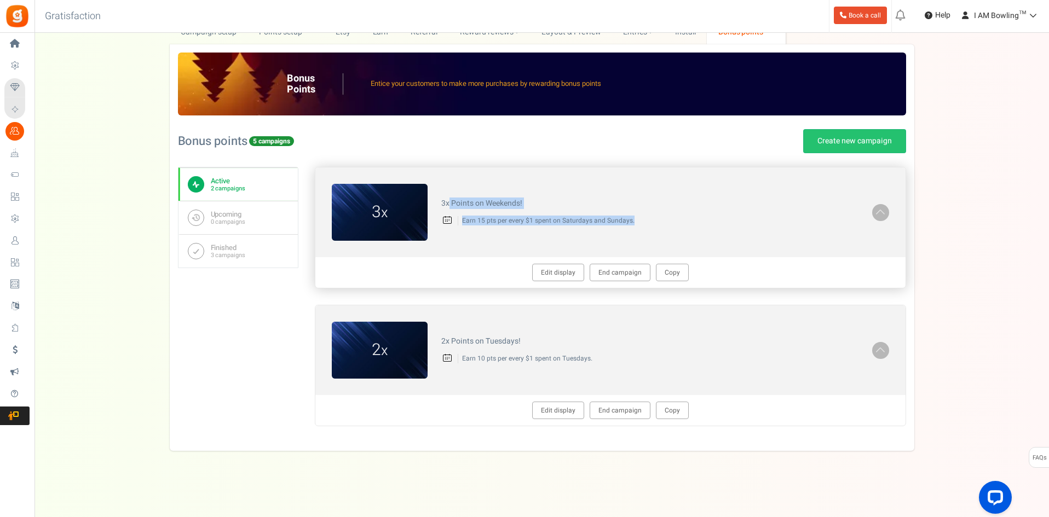
drag, startPoint x: 450, startPoint y: 198, endPoint x: 680, endPoint y: 234, distance: 232.7
click at [680, 234] on div "3 x 3x Points on Weekends! Earn 15 pts per every $1 spent on Saturdays and Sund…" at bounding box center [610, 213] width 590 height 90
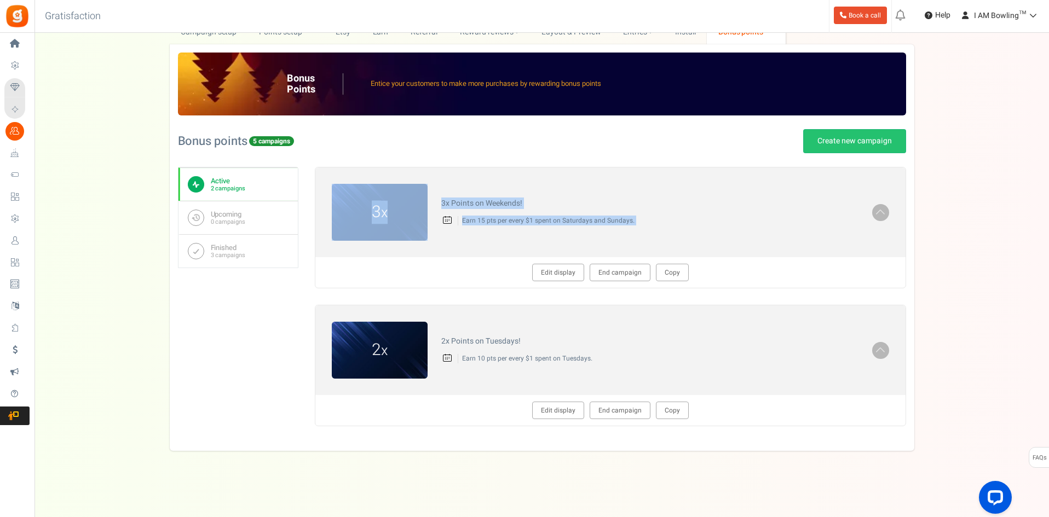
drag, startPoint x: 680, startPoint y: 234, endPoint x: 696, endPoint y: 153, distance: 82.7
click at [696, 153] on div "Bonus points 5 campaigns Create new campaign You have excluded products from ea…" at bounding box center [542, 279] width 728 height 327
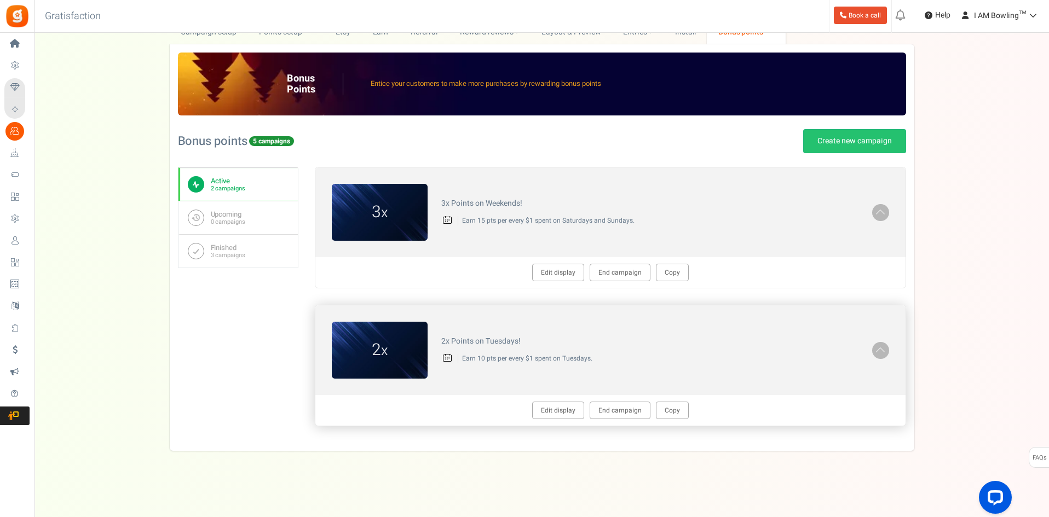
click at [609, 343] on h4 "2x Points on Tuesdays!" at bounding box center [649, 341] width 417 height 8
drag, startPoint x: 479, startPoint y: 345, endPoint x: 650, endPoint y: 363, distance: 171.8
click at [650, 363] on div "2x Points on Tuesdays! Earn 10 pts per every $1 spent on Tuesdays." at bounding box center [650, 350] width 445 height 37
drag, startPoint x: 662, startPoint y: 324, endPoint x: 672, endPoint y: 295, distance: 30.6
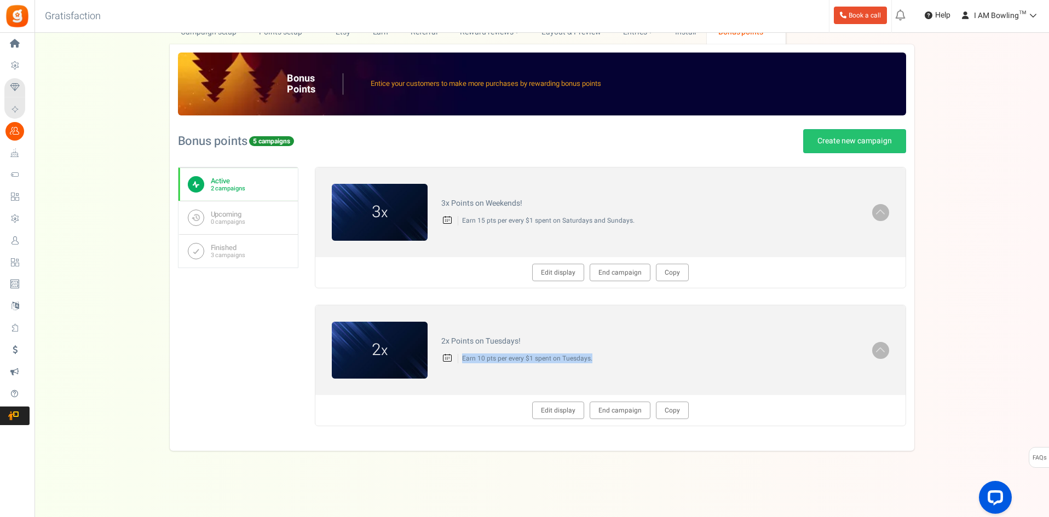
click at [672, 295] on div "3 x 3x Points on Weekends! Earn 15 pts per every $1 spent on Saturdays and Sund…" at bounding box center [610, 296] width 591 height 259
click at [622, 333] on div "2x Points on Tuesdays! Earn 10 pts per every $1 spent on Tuesdays." at bounding box center [650, 350] width 445 height 37
drag, startPoint x: 553, startPoint y: 331, endPoint x: 647, endPoint y: 341, distance: 94.1
click at [632, 341] on div "2 x 2x Points on Tuesdays! Earn 10 pts per every $1 spent on Tuesdays." at bounding box center [610, 350] width 590 height 90
click at [647, 341] on h4 "2x Points on Tuesdays!" at bounding box center [649, 341] width 417 height 8
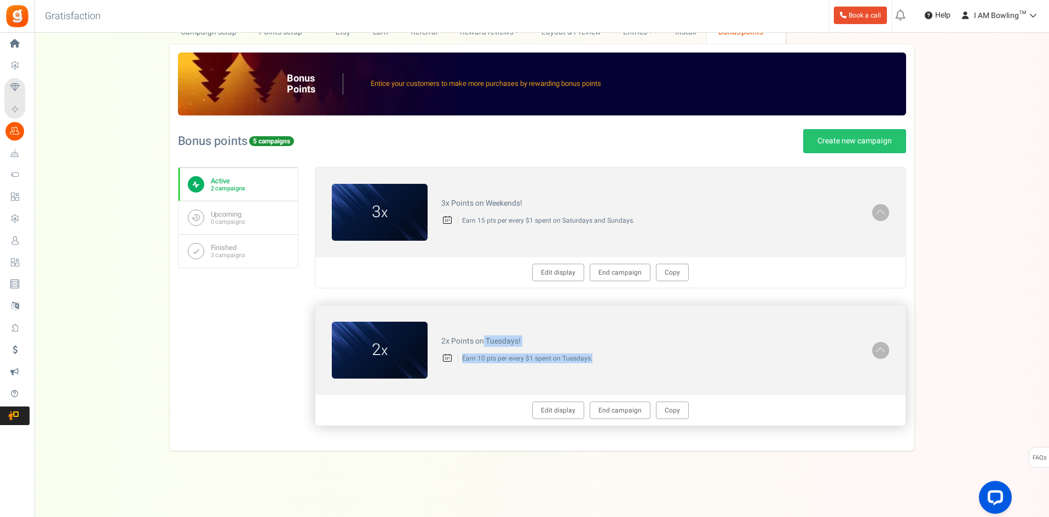
drag, startPoint x: 482, startPoint y: 342, endPoint x: 675, endPoint y: 349, distance: 192.8
click at [674, 349] on div "2x Points on Tuesdays! Earn 10 pts per every $1 spent on Tuesdays." at bounding box center [650, 350] width 445 height 37
click at [675, 349] on div "2x Points on Tuesdays! Earn 10 pts per every $1 spent on Tuesdays." at bounding box center [650, 350] width 445 height 37
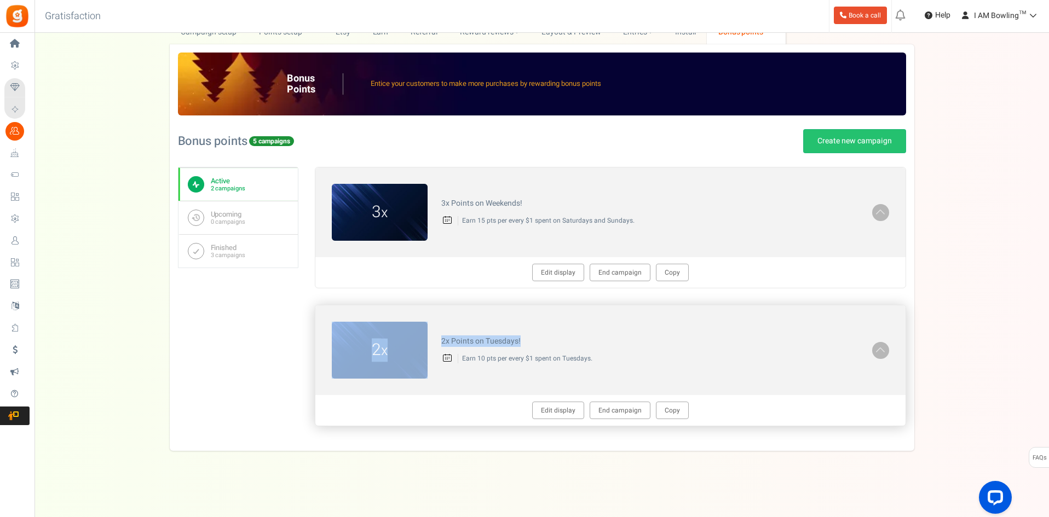
drag, startPoint x: 466, startPoint y: 331, endPoint x: 701, endPoint y: 342, distance: 235.1
click at [701, 342] on div "2 x 2x Points on Tuesdays! Earn 10 pts per every $1 spent on Tuesdays." at bounding box center [610, 350] width 590 height 90
click at [701, 342] on h4 "2x Points on Tuesdays!" at bounding box center [649, 341] width 417 height 8
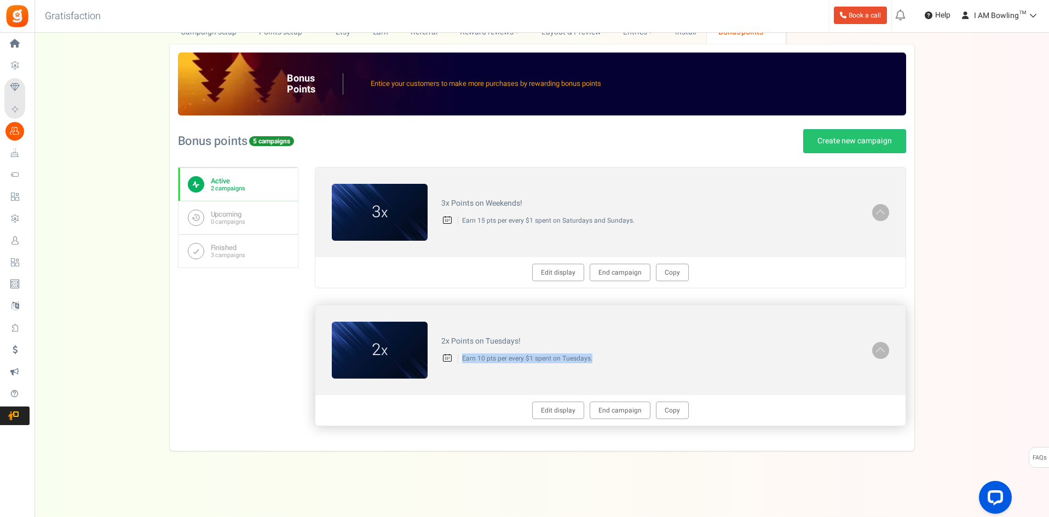
drag, startPoint x: 666, startPoint y: 361, endPoint x: 673, endPoint y: 310, distance: 52.0
click at [688, 299] on div "3 x 3x Points on Weekends! Earn 15 pts per every $1 spent on Saturdays and Sund…" at bounding box center [610, 296] width 591 height 259
click at [546, 347] on div "2x Points on Tuesdays! Earn 10 pts per every $1 spent on Tuesdays." at bounding box center [650, 350] width 445 height 37
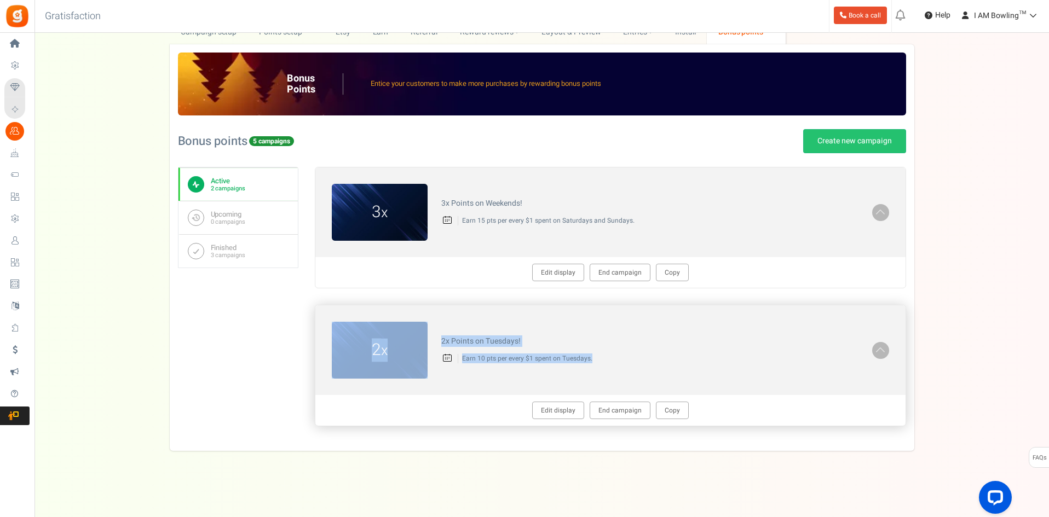
drag, startPoint x: 438, startPoint y: 309, endPoint x: 698, endPoint y: 360, distance: 264.4
click at [695, 360] on div "2 x 2x Points on Tuesdays! Earn 10 pts per every $1 spent on Tuesdays." at bounding box center [610, 350] width 590 height 90
click at [700, 360] on p "Earn 10 pts per every $1 spent on Tuesdays." at bounding box center [658, 358] width 401 height 9
drag, startPoint x: 573, startPoint y: 351, endPoint x: 451, endPoint y: 334, distance: 123.3
click at [451, 334] on div "2x Points on Tuesdays! Earn 10 pts per every $1 spent on Tuesdays." at bounding box center [650, 350] width 445 height 37
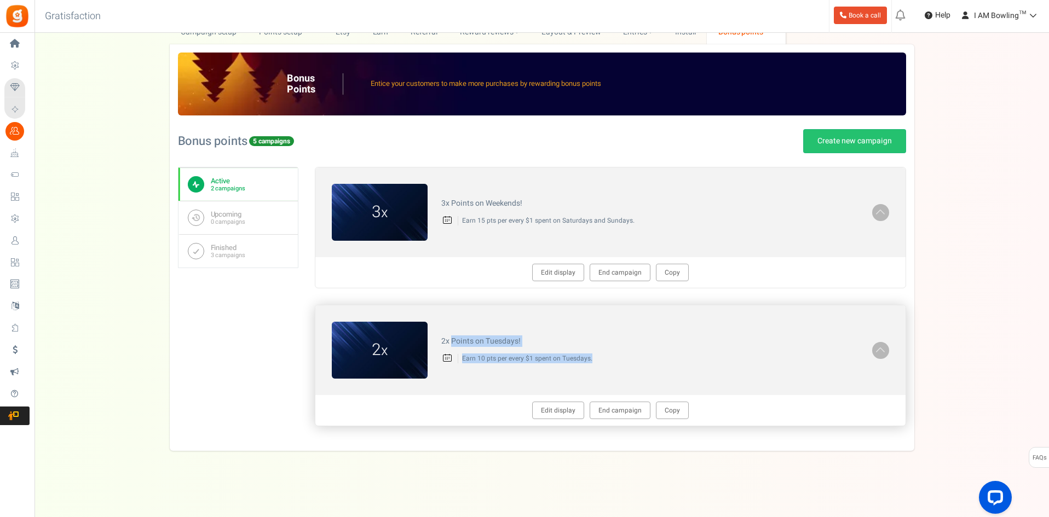
click at [455, 332] on div "2x Points on Tuesdays! Earn 10 pts per every $1 spent on Tuesdays." at bounding box center [650, 350] width 445 height 37
click at [691, 372] on div "2 x 2x Points on Tuesdays! Earn 10 pts per every $1 spent on Tuesdays." at bounding box center [610, 350] width 590 height 90
click at [697, 372] on div "2 x 2x Points on Tuesdays! Earn 10 pts per every $1 spent on Tuesdays." at bounding box center [610, 350] width 590 height 90
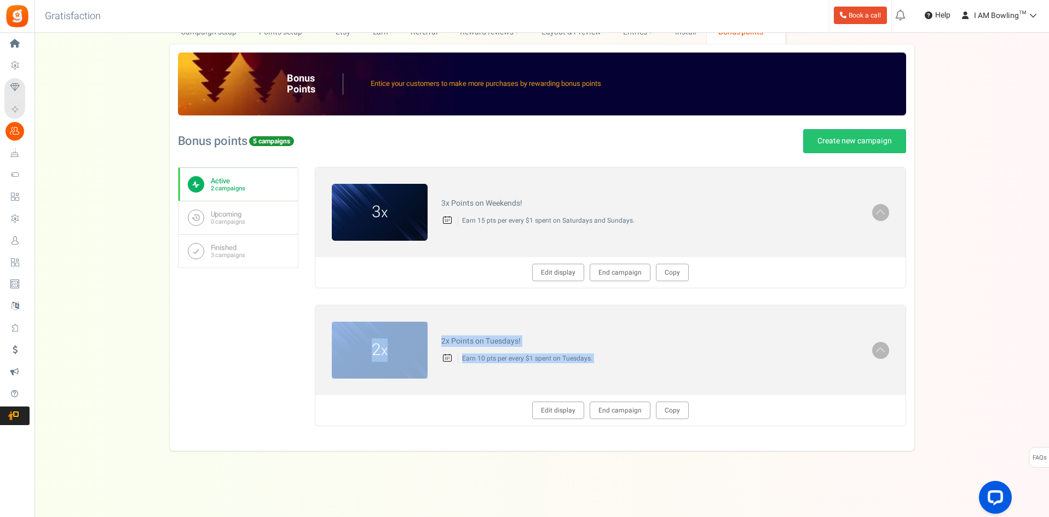
drag, startPoint x: 697, startPoint y: 372, endPoint x: 413, endPoint y: 299, distance: 292.8
click at [412, 298] on div "3 x 3x Points on Weekends! Earn 15 pts per every $1 spent on Saturdays and Sund…" at bounding box center [610, 296] width 591 height 259
click at [486, 331] on div "2 x 2x Points on Tuesdays! Earn 10 pts per every $1 spent on Tuesdays." at bounding box center [610, 350] width 590 height 90
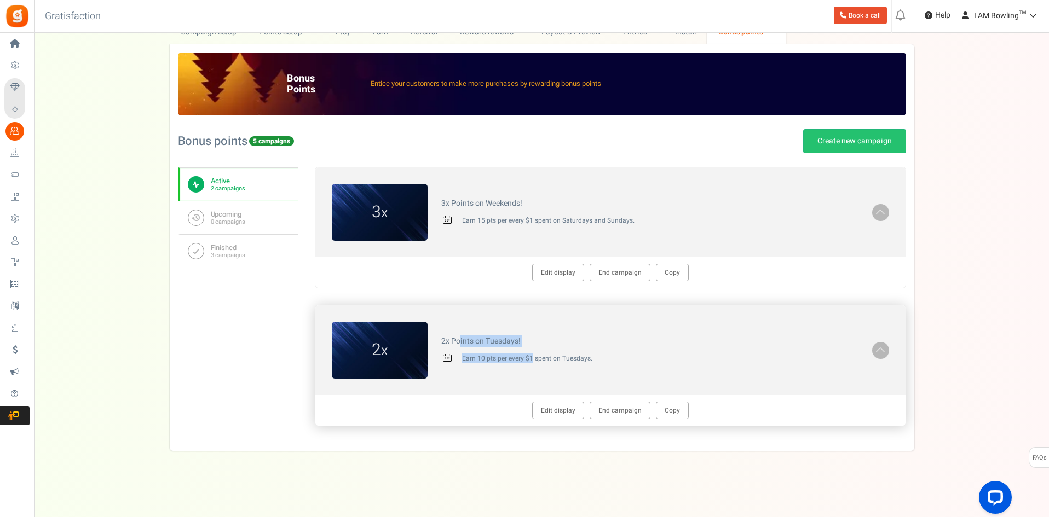
drag, startPoint x: 460, startPoint y: 319, endPoint x: 678, endPoint y: 362, distance: 222.1
click at [665, 362] on div "2 x 2x Points on Tuesdays! Earn 10 pts per every $1 spent on Tuesdays." at bounding box center [610, 350] width 590 height 90
click at [679, 362] on p "Earn 10 pts per every $1 spent on Tuesdays." at bounding box center [658, 358] width 401 height 9
click at [443, 332] on div "2x Points on Tuesdays! Earn 10 pts per every $1 spent on Tuesdays." at bounding box center [650, 350] width 445 height 37
click at [448, 332] on div "2x Points on Tuesdays! Earn 10 pts per every $1 spent on Tuesdays." at bounding box center [650, 350] width 445 height 37
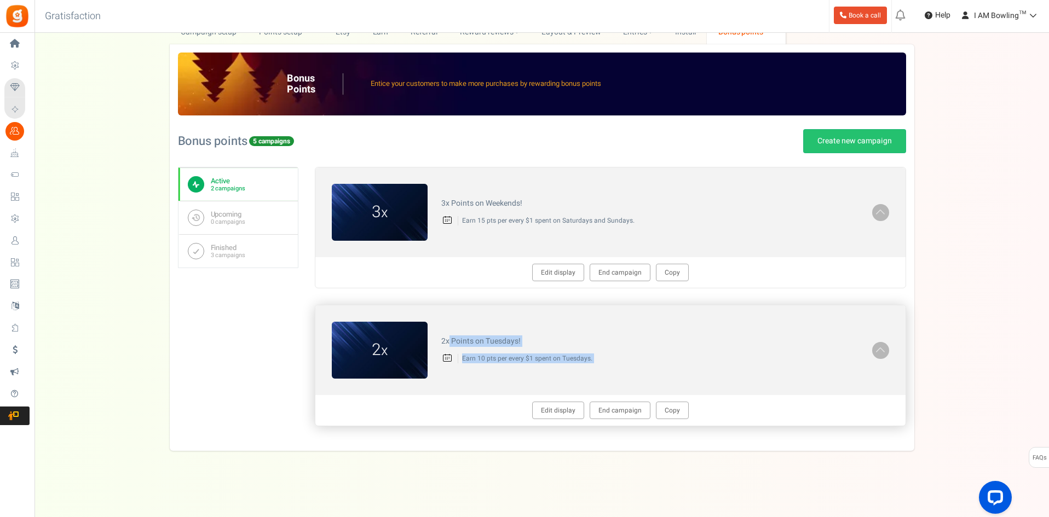
drag, startPoint x: 448, startPoint y: 332, endPoint x: 687, endPoint y: 361, distance: 240.4
click at [678, 361] on div "2x Points on Tuesdays! Earn 10 pts per every $1 spent on Tuesdays." at bounding box center [650, 350] width 445 height 37
click at [687, 361] on p "Earn 10 pts per every $1 spent on Tuesdays." at bounding box center [658, 358] width 401 height 9
